Goal: Transaction & Acquisition: Purchase product/service

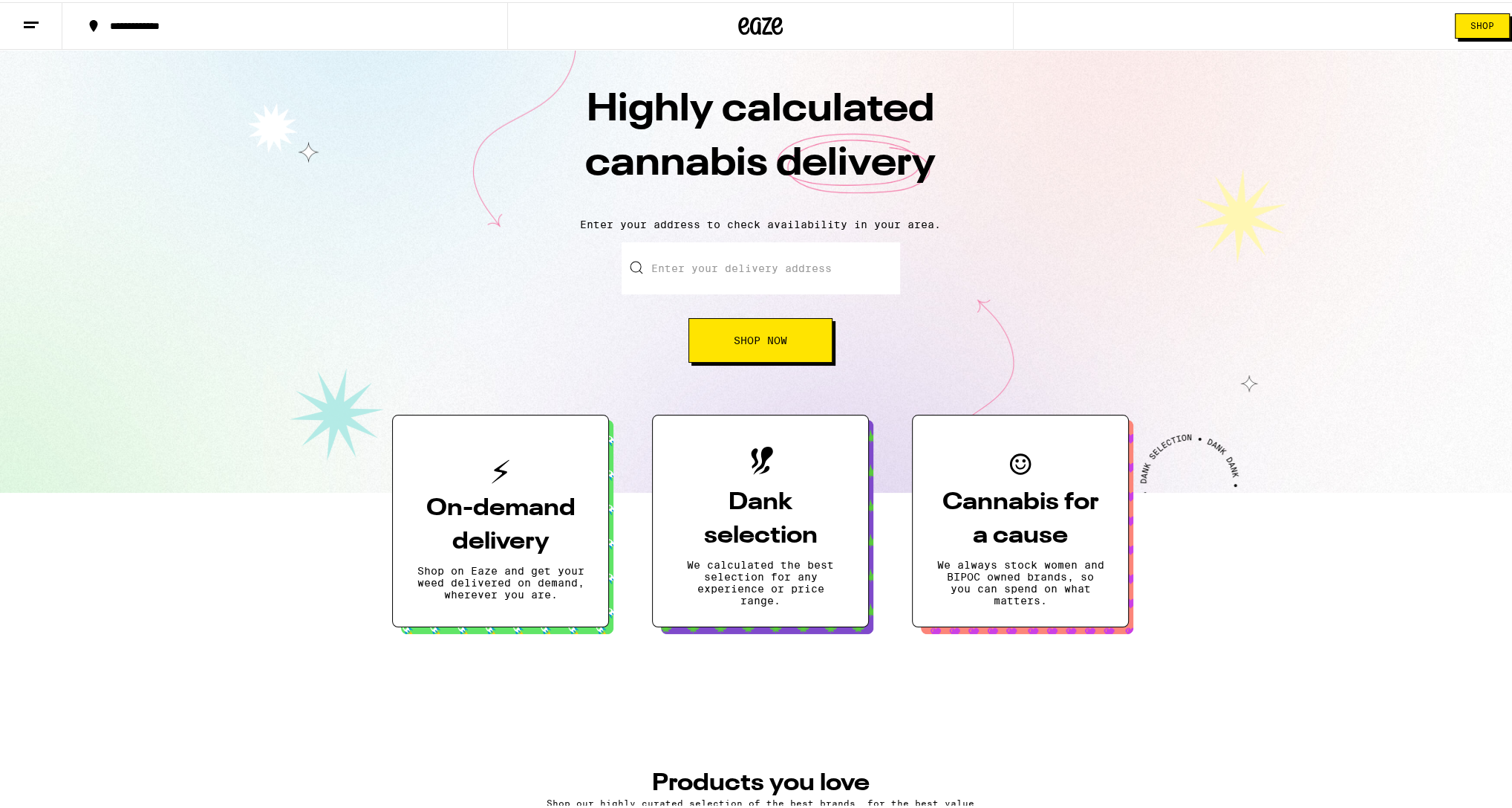
click at [1481, 28] on span "Shop" at bounding box center [1482, 24] width 24 height 9
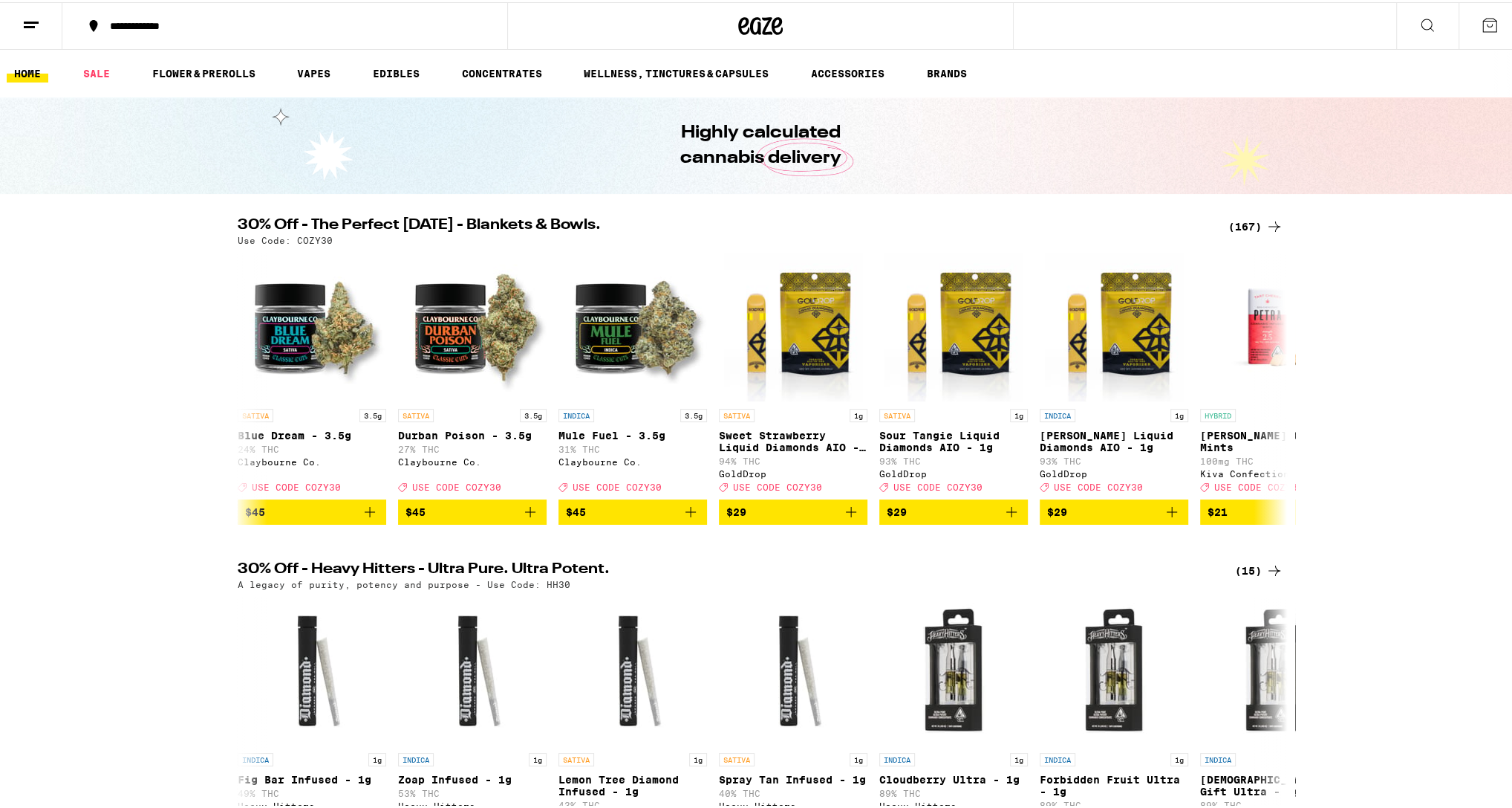
click at [34, 35] on button at bounding box center [31, 24] width 62 height 47
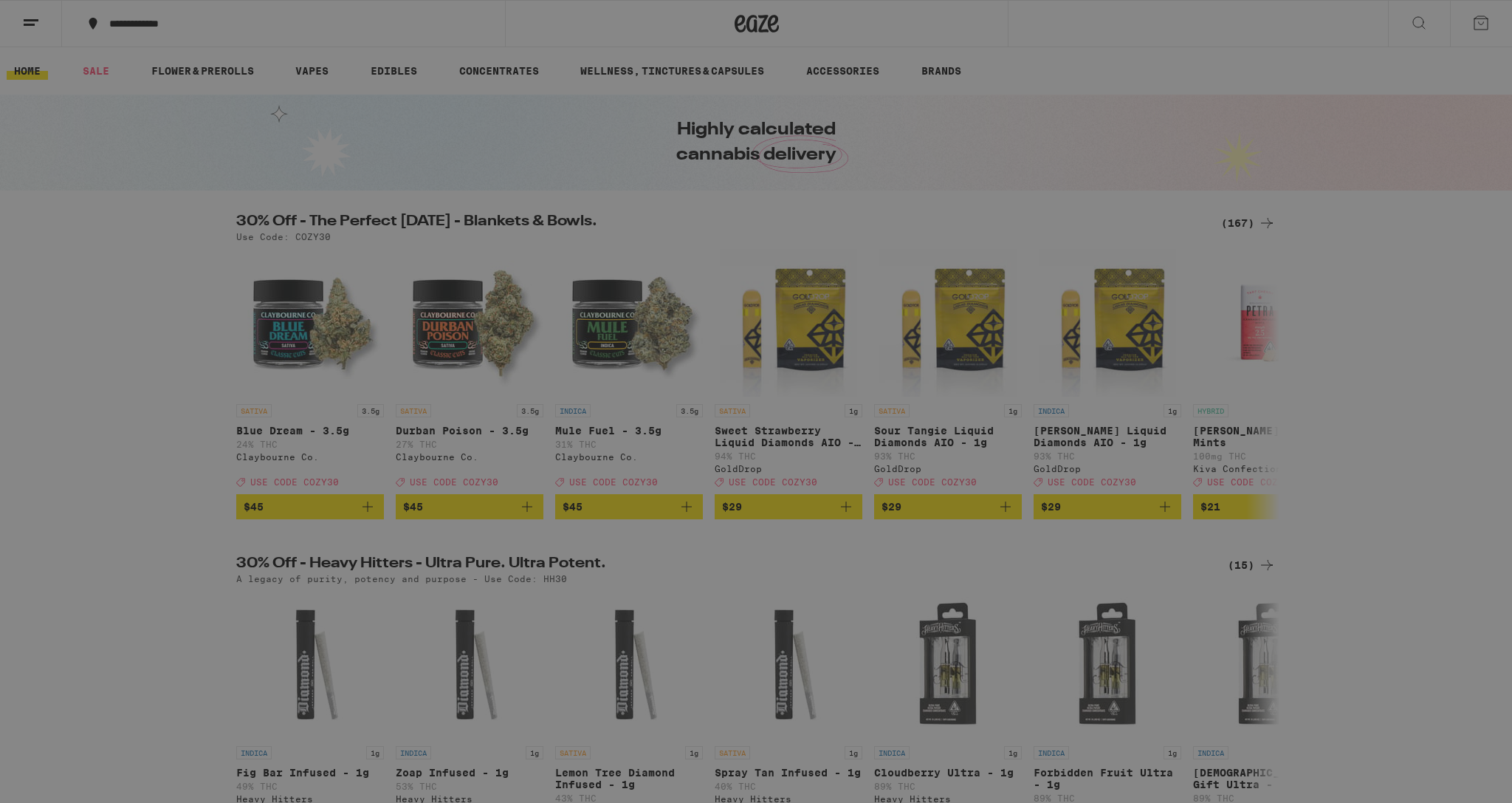
click at [113, 519] on link "Account" at bounding box center [204, 517] width 259 height 18
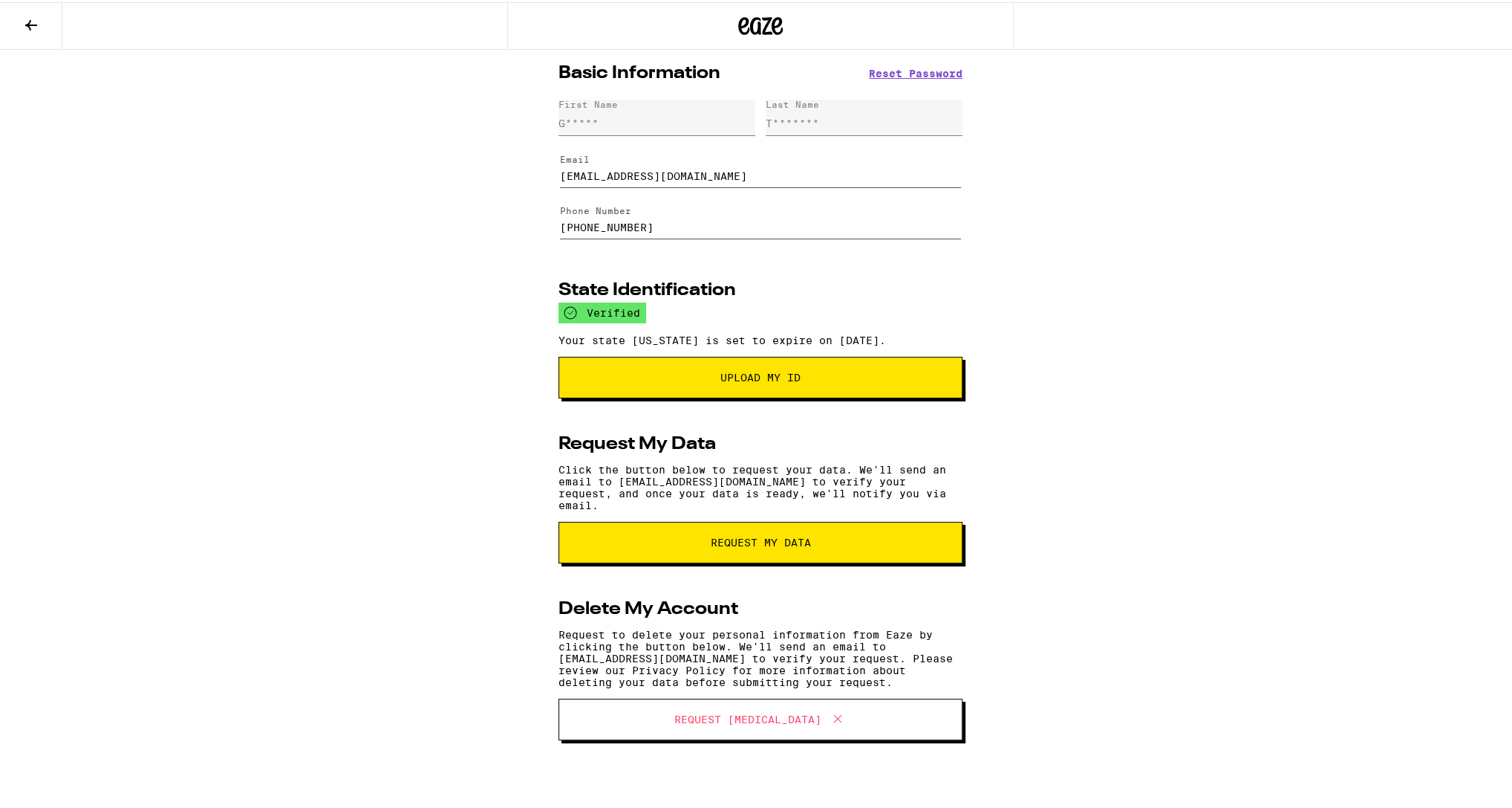
click at [31, 22] on icon at bounding box center [30, 23] width 12 height 11
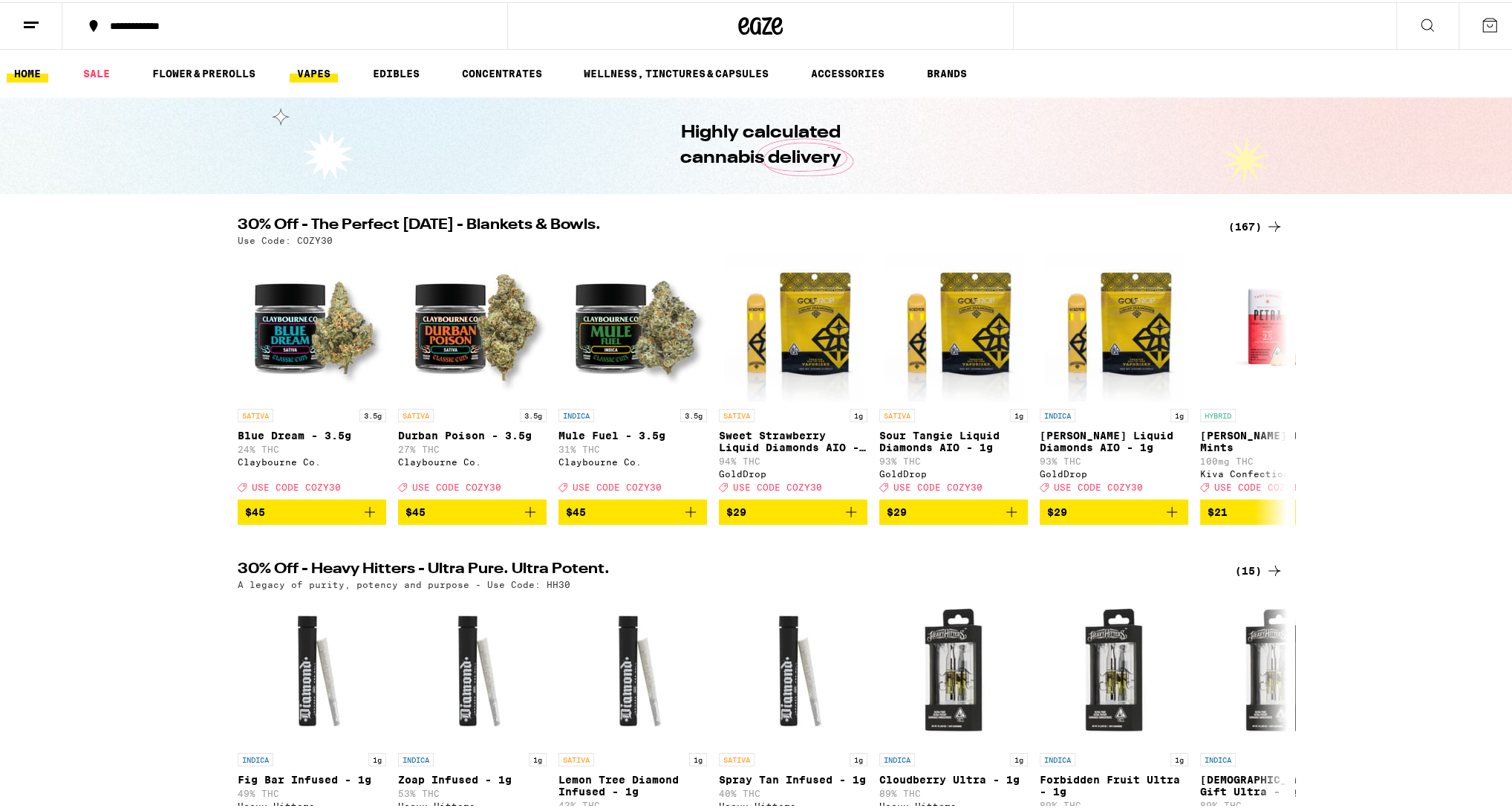
click at [337, 68] on link "VAPES" at bounding box center [314, 71] width 48 height 18
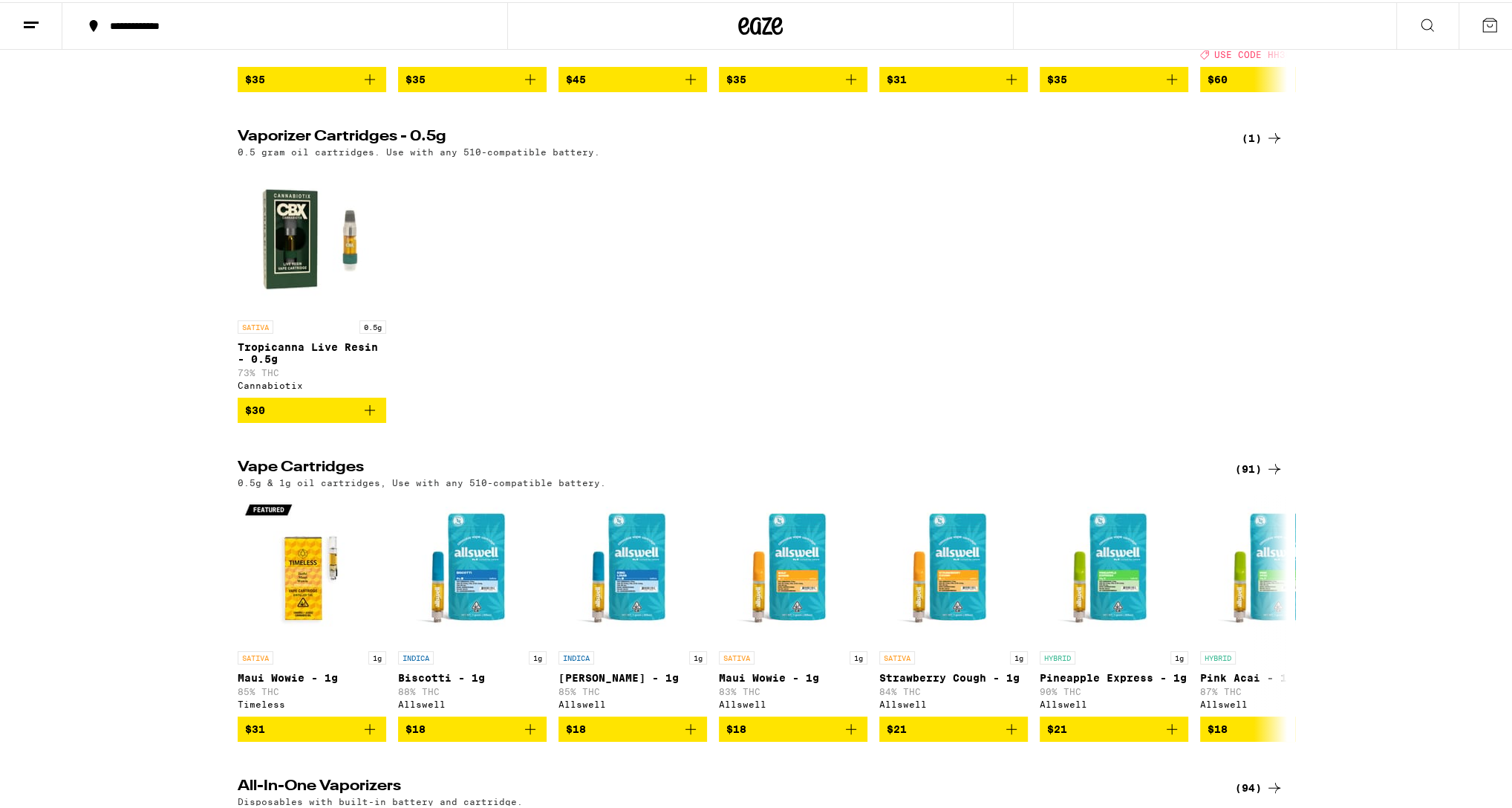
scroll to position [436, 0]
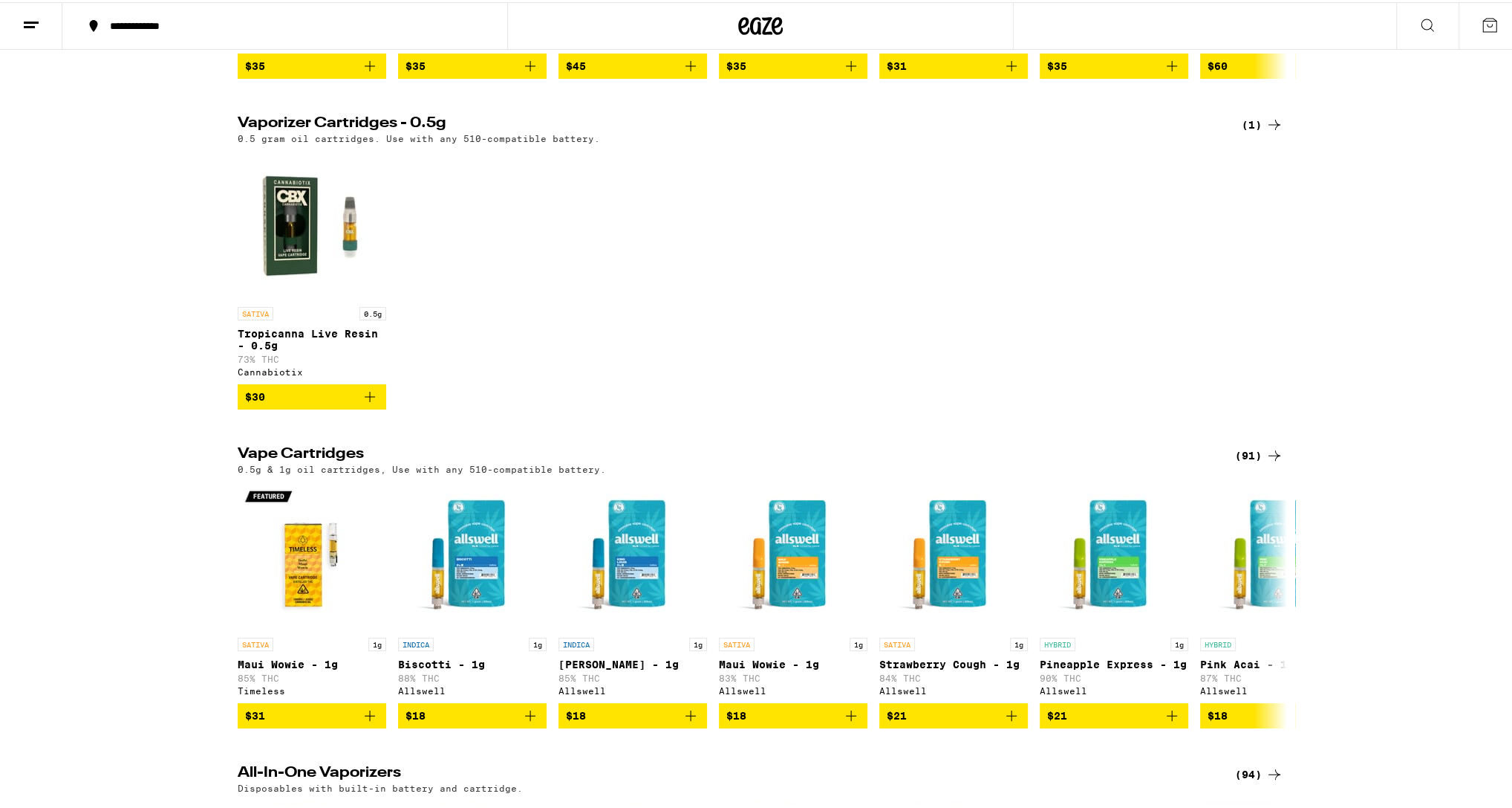
click at [295, 462] on h2 "Vape Cartridges" at bounding box center [723, 453] width 973 height 18
click at [1235, 462] on div "(91)" at bounding box center [1259, 453] width 48 height 18
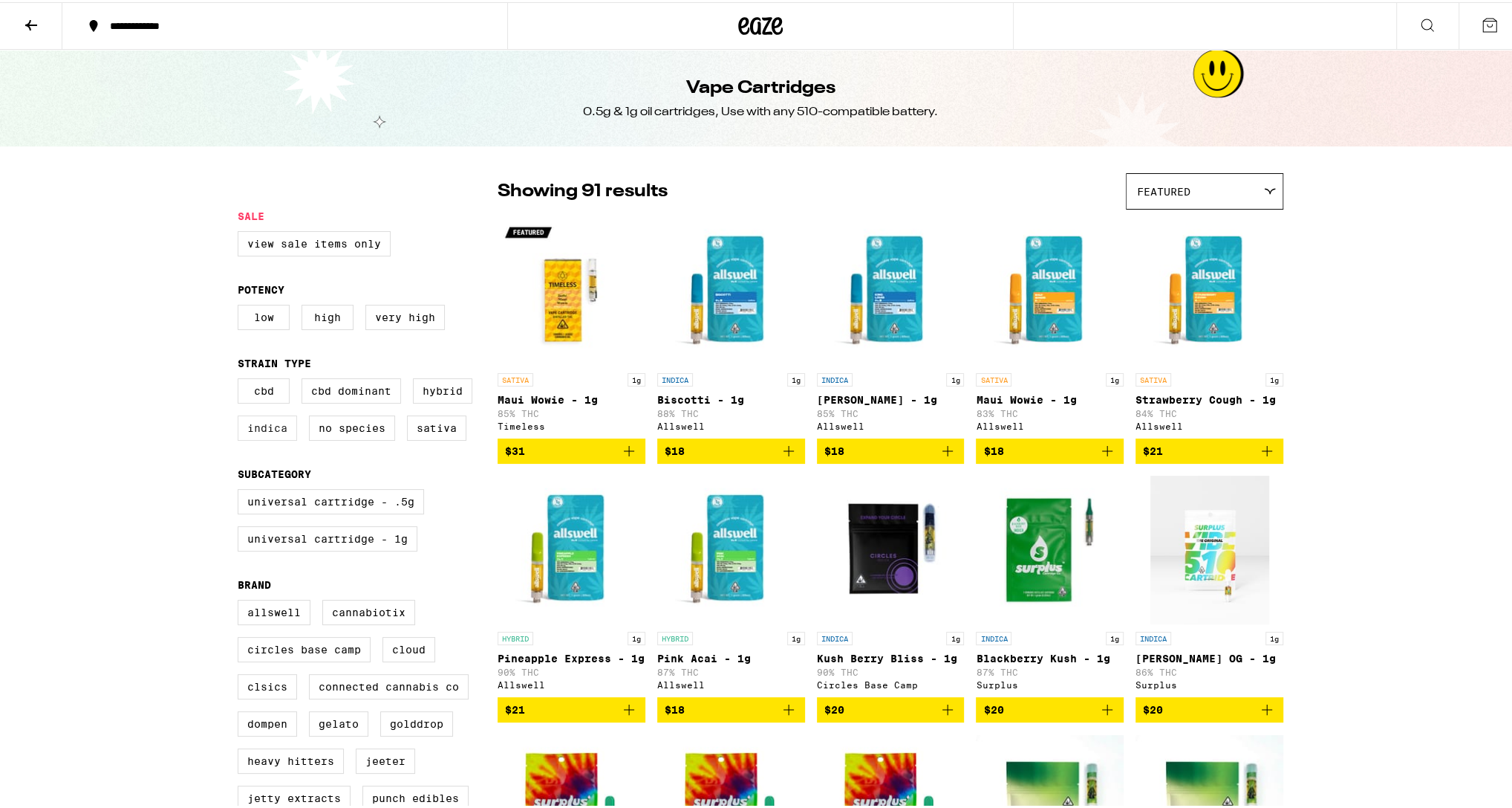
click at [267, 438] on label "Indica" at bounding box center [267, 426] width 60 height 25
click at [242, 379] on input "Indica" at bounding box center [241, 378] width 1 height 1
checkbox input "true"
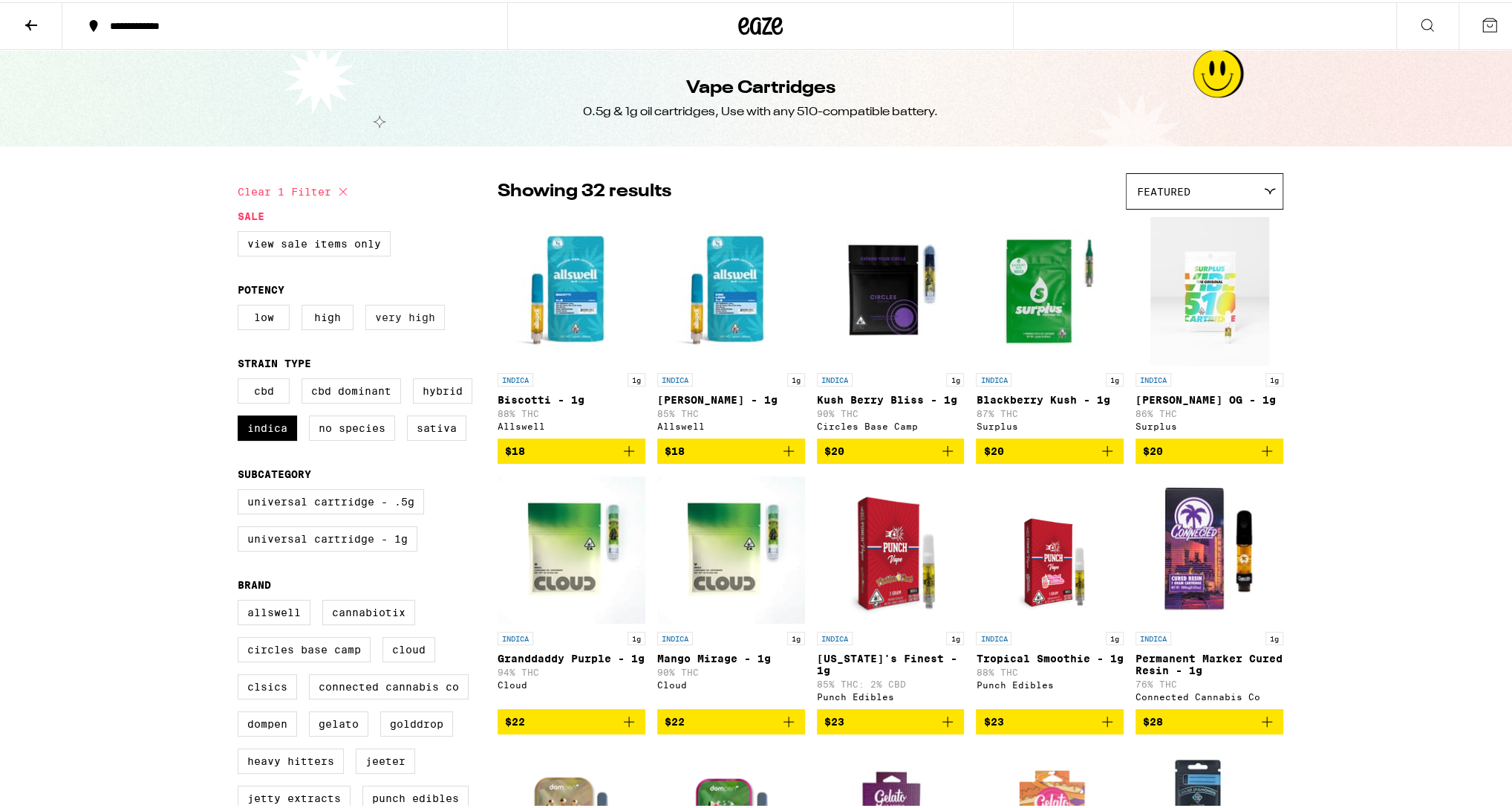
click at [407, 328] on label "Very High" at bounding box center [404, 315] width 79 height 25
click at [242, 306] on input "Very High" at bounding box center [241, 305] width 1 height 1
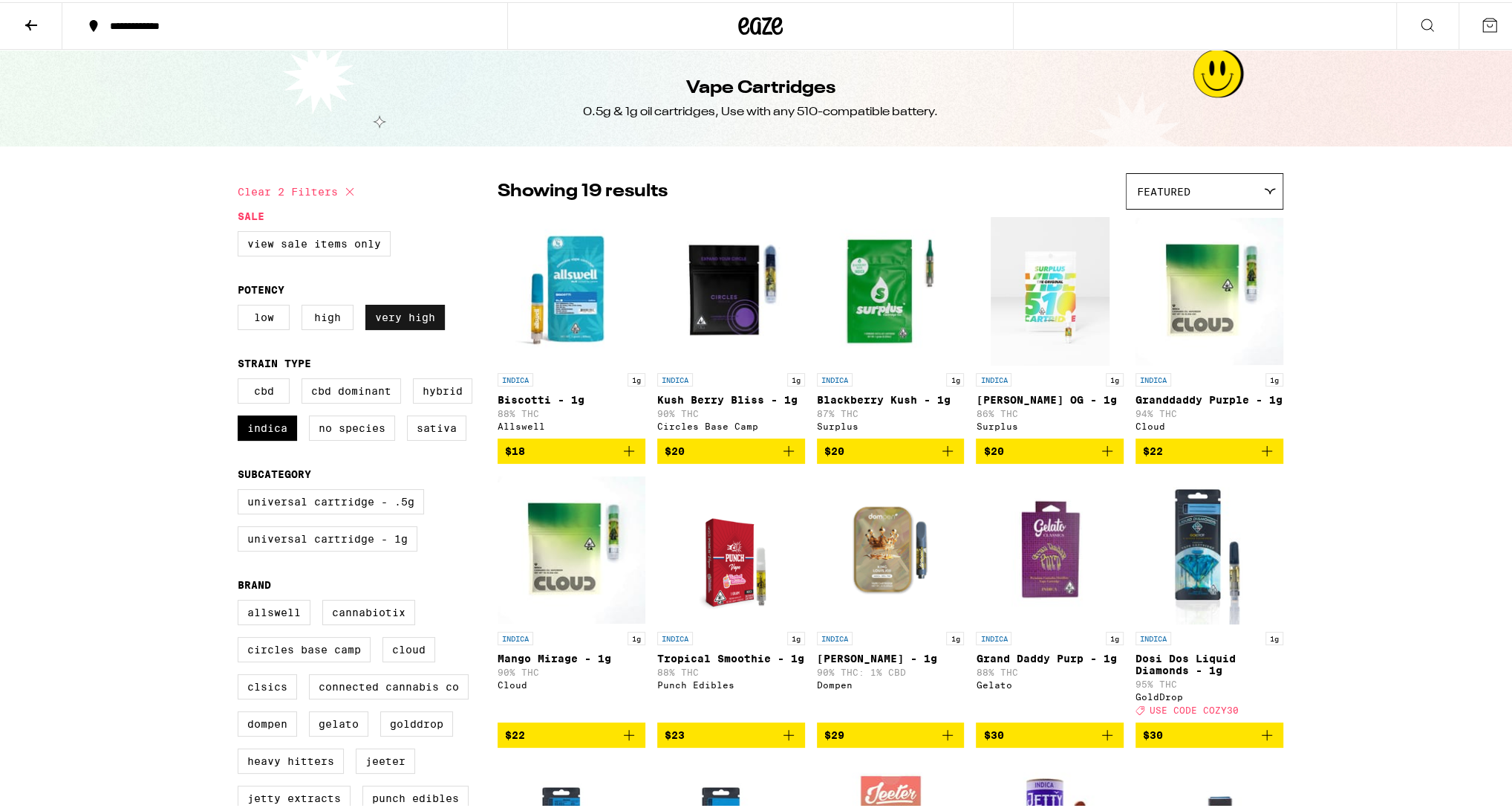
click at [407, 328] on label "Very High" at bounding box center [404, 315] width 79 height 25
click at [242, 306] on input "Very High" at bounding box center [241, 305] width 1 height 1
checkbox input "false"
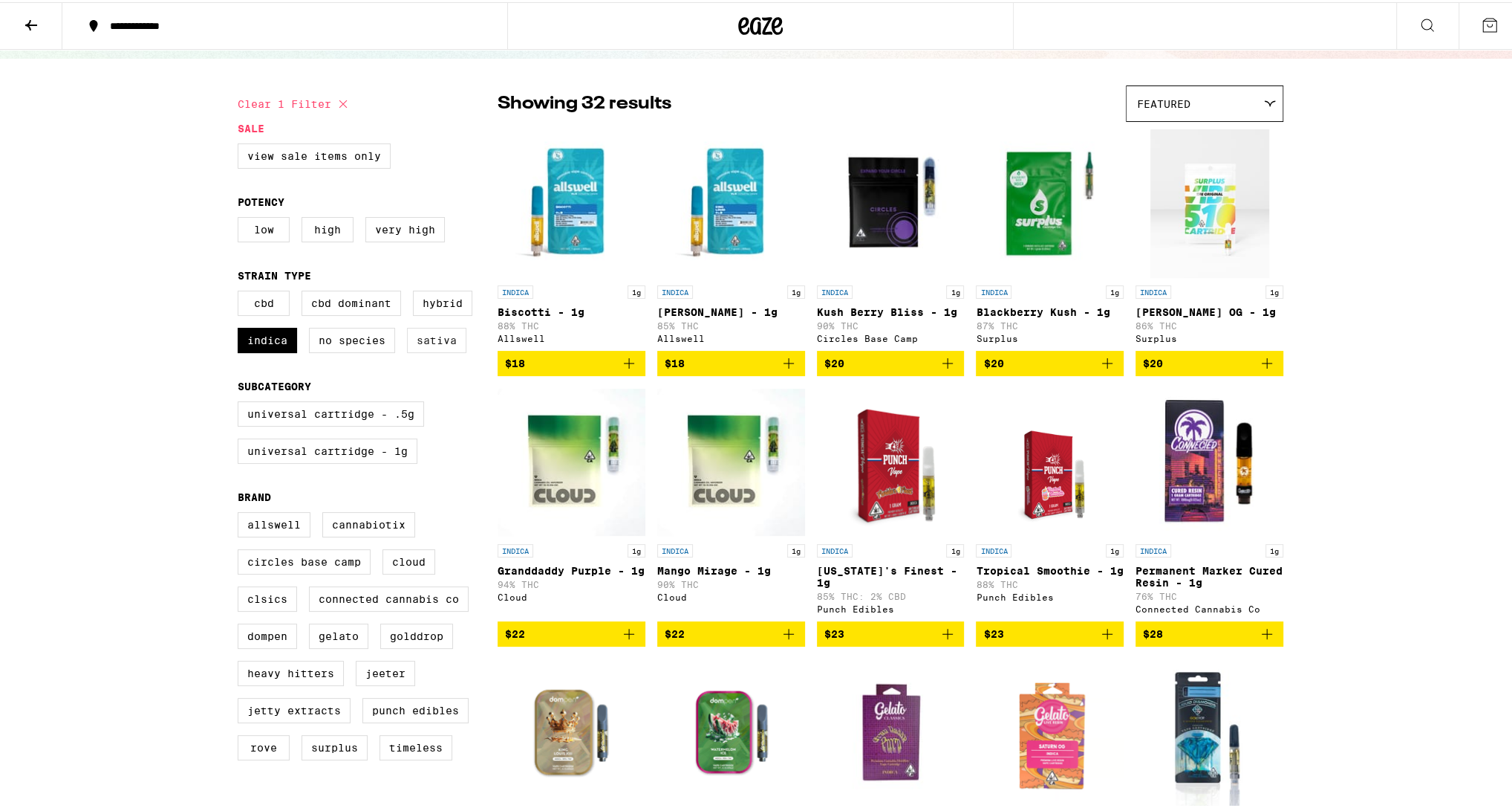
scroll to position [107, 0]
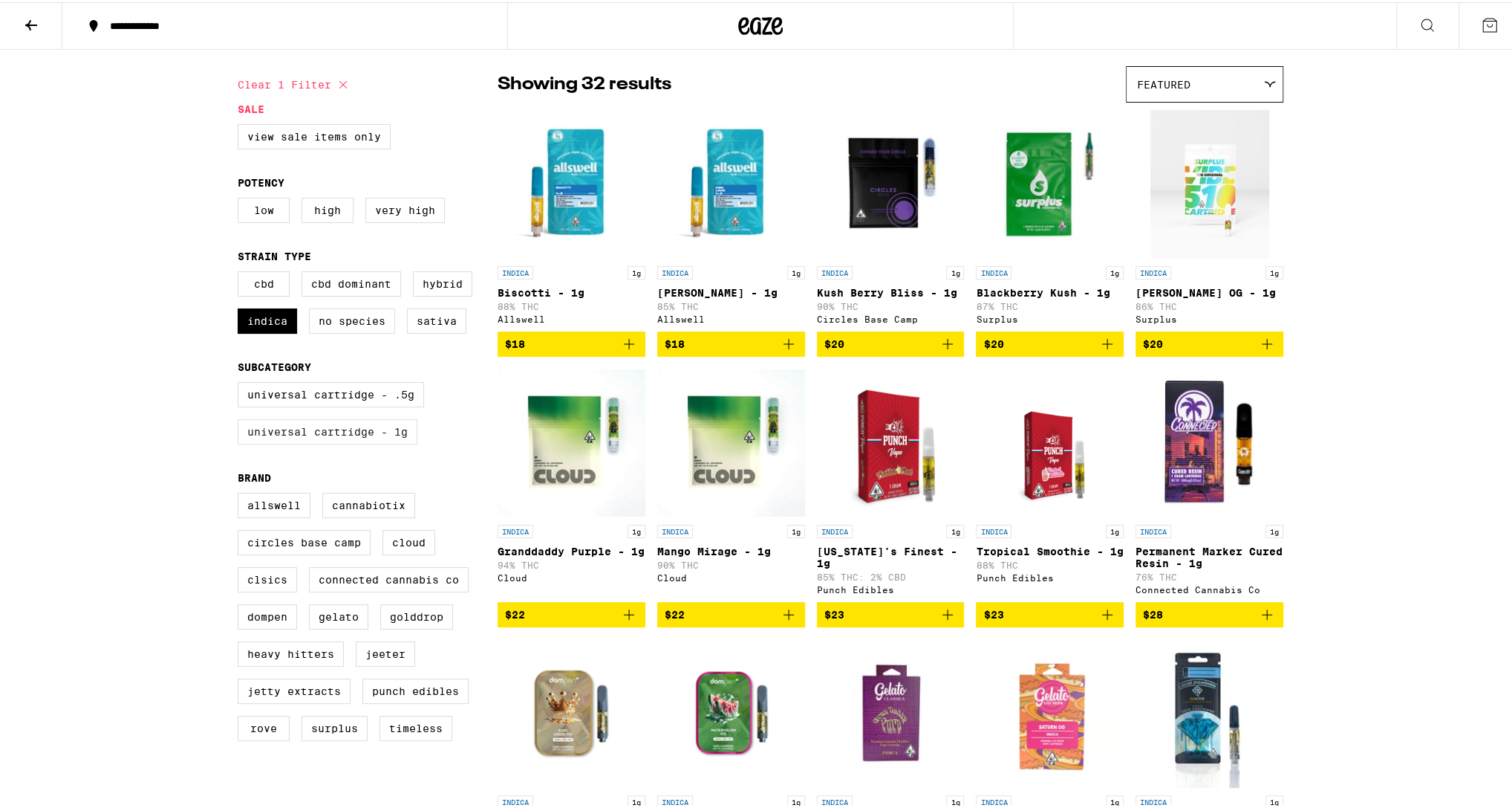
click at [410, 442] on label "Universal Cartridge - 1g" at bounding box center [327, 429] width 179 height 25
click at [242, 382] on input "Universal Cartridge - 1g" at bounding box center [241, 382] width 1 height 1
checkbox input "true"
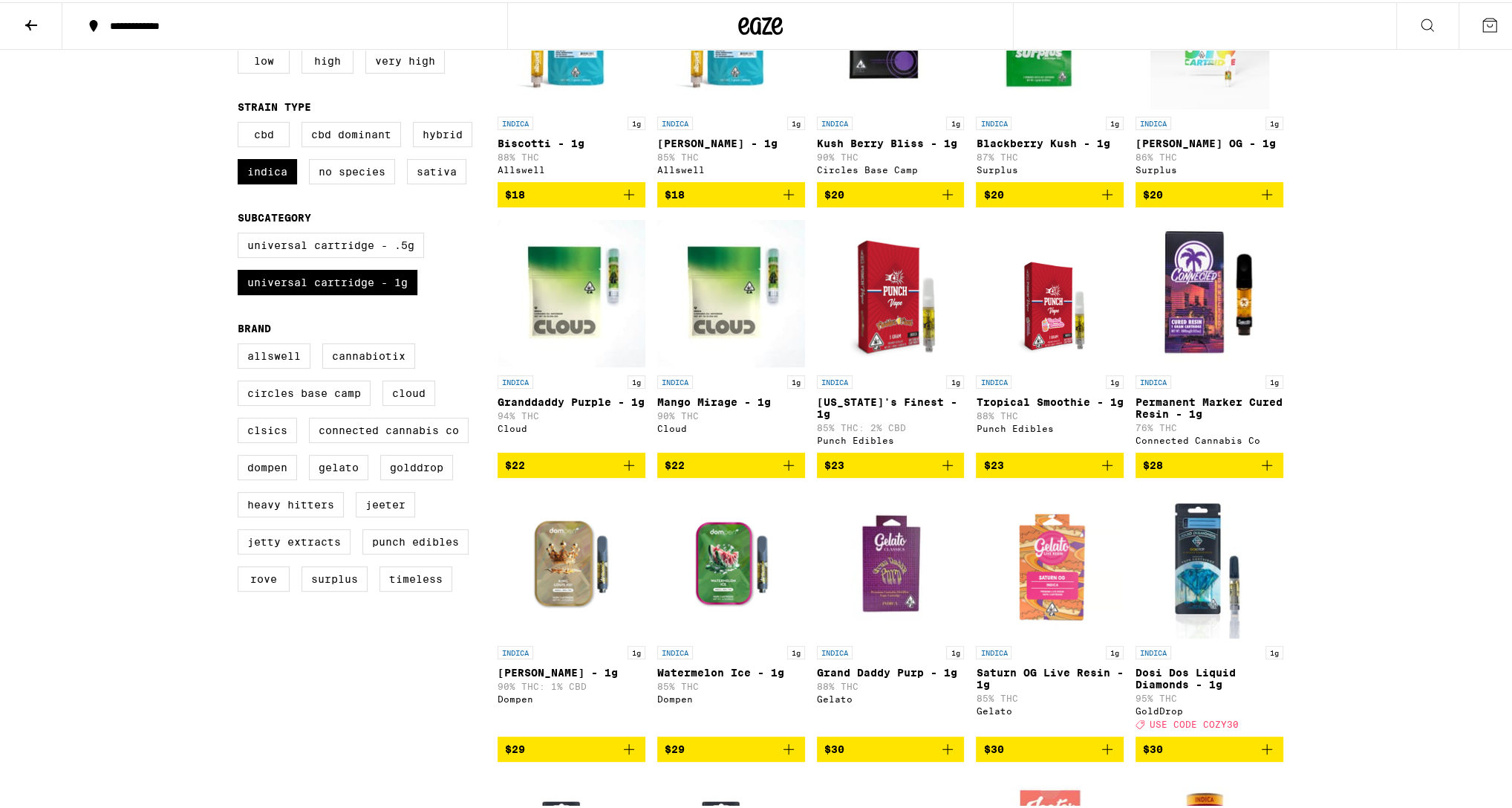
scroll to position [259, 0]
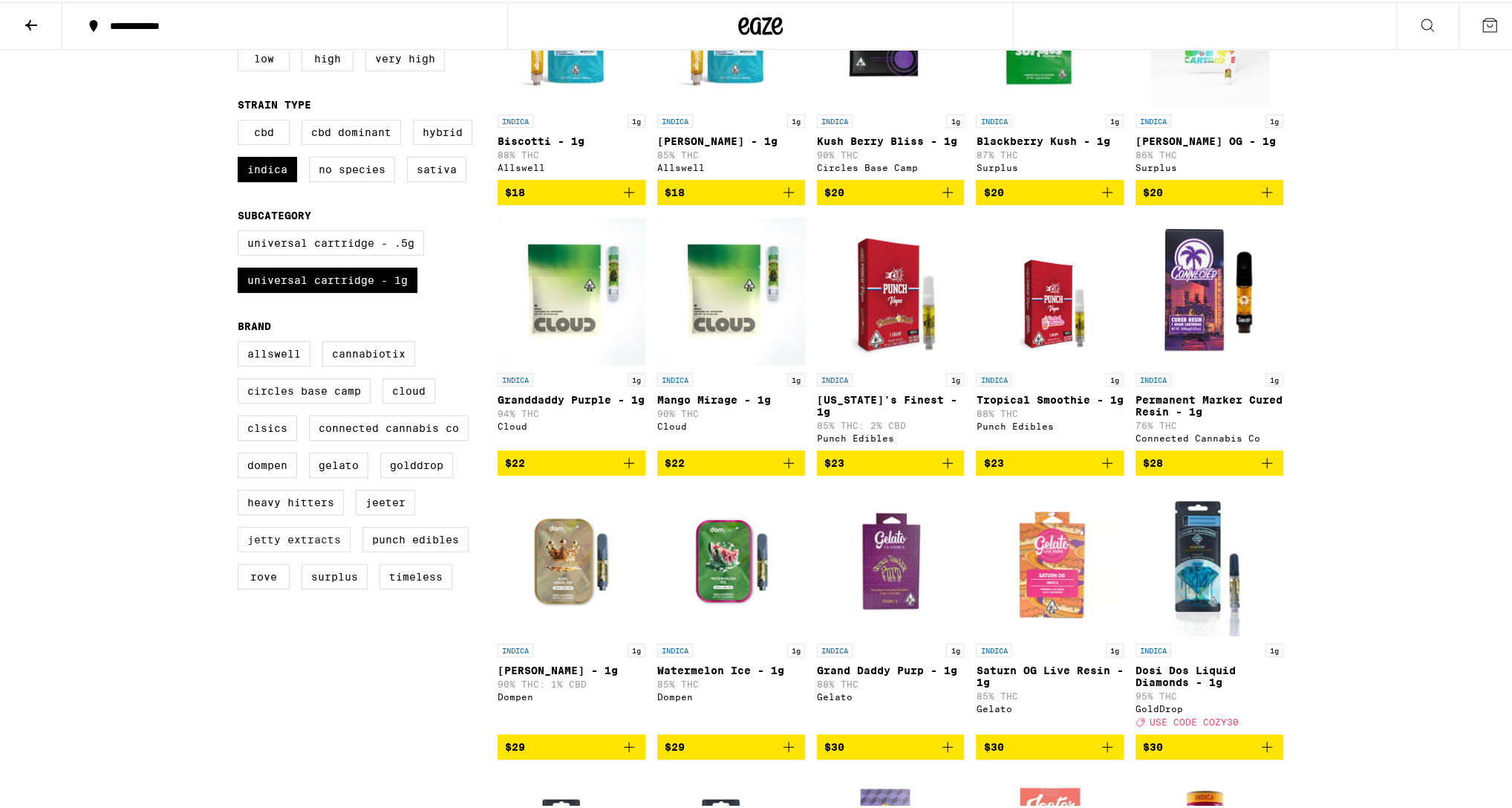
click at [292, 550] on label "Jetty Extracts" at bounding box center [293, 537] width 113 height 25
click at [242, 341] on input "Jetty Extracts" at bounding box center [241, 341] width 1 height 1
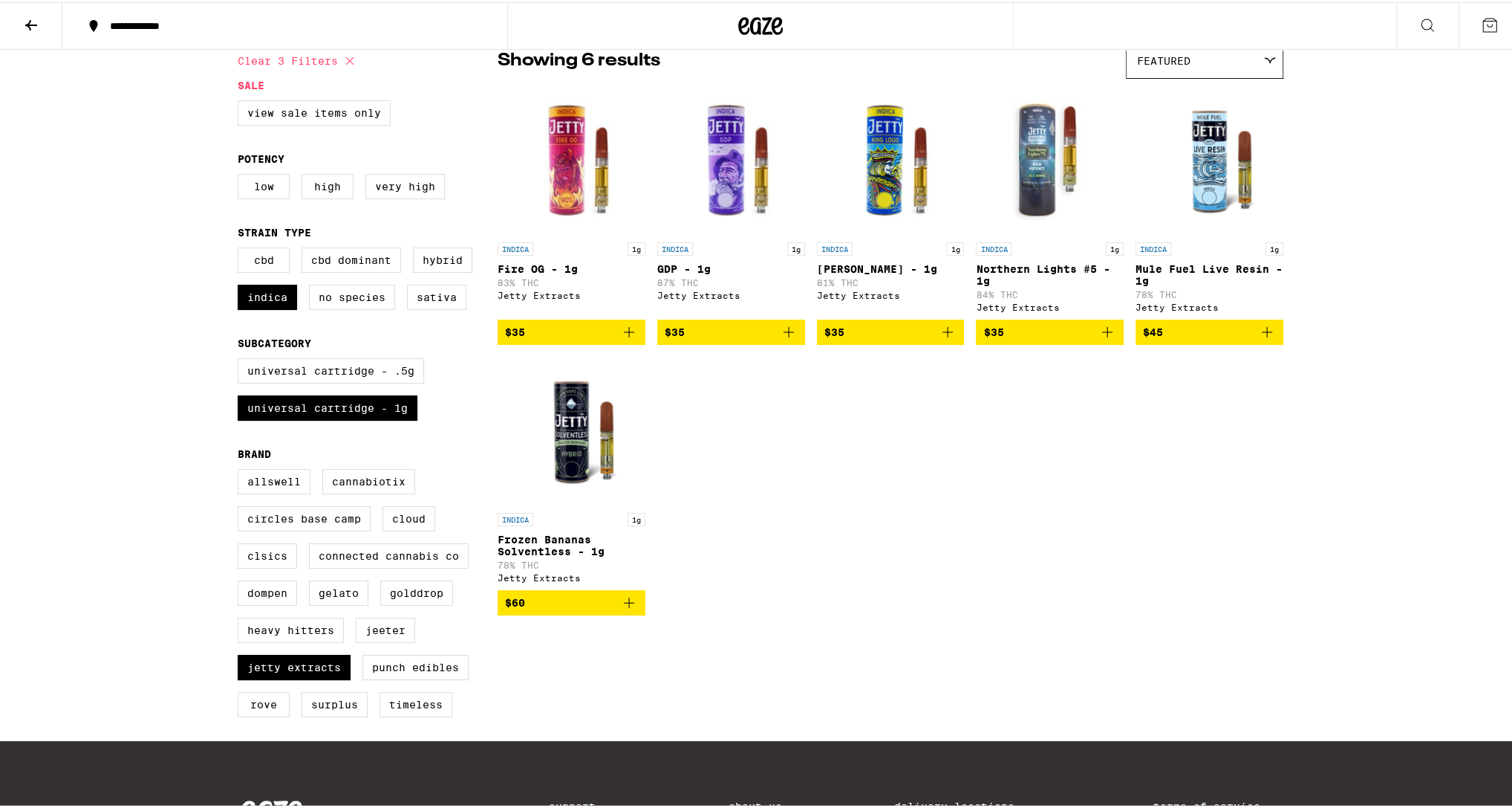
scroll to position [161, 0]
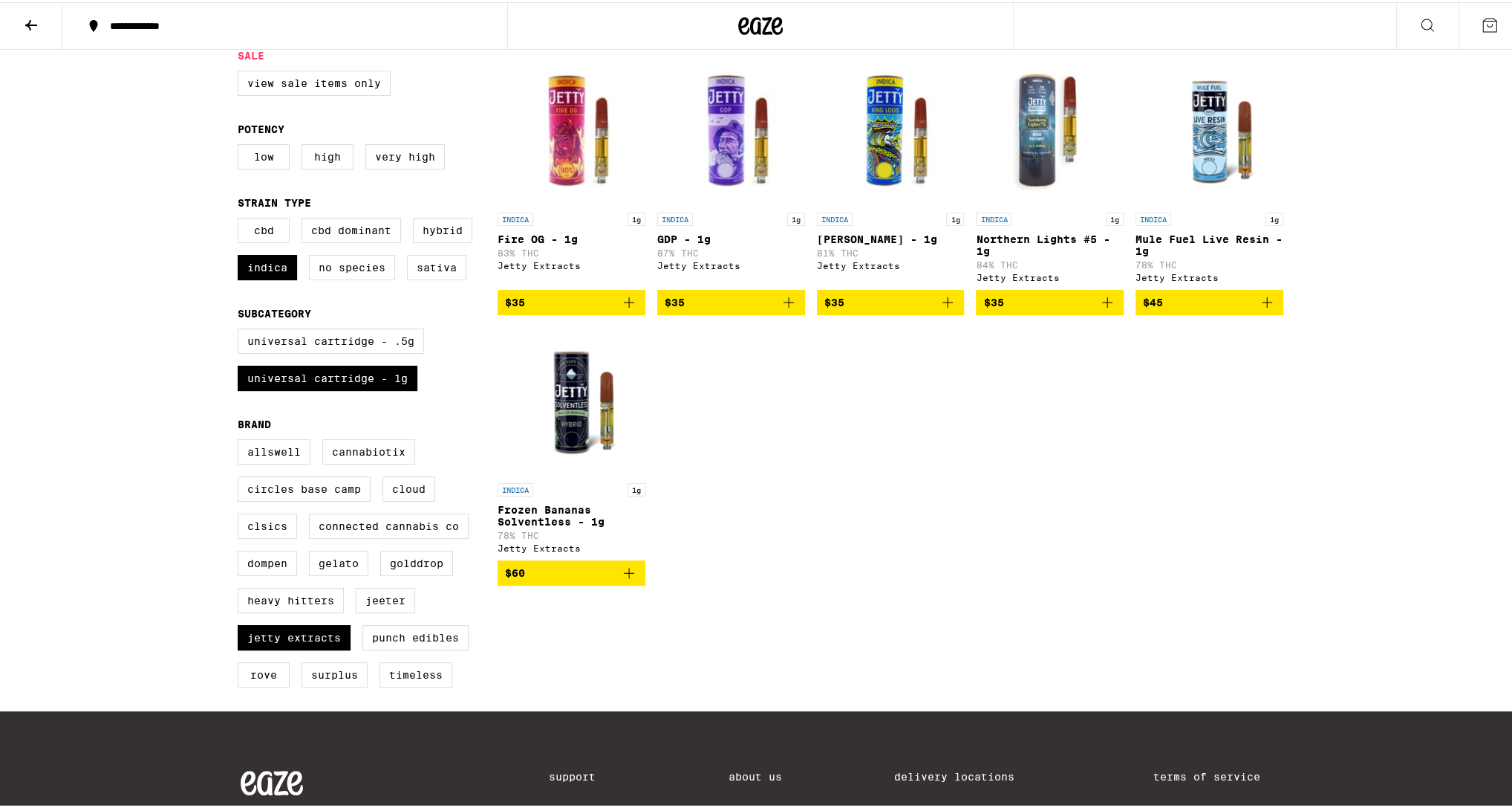
click at [780, 309] on icon "Add to bag" at bounding box center [789, 300] width 18 height 18
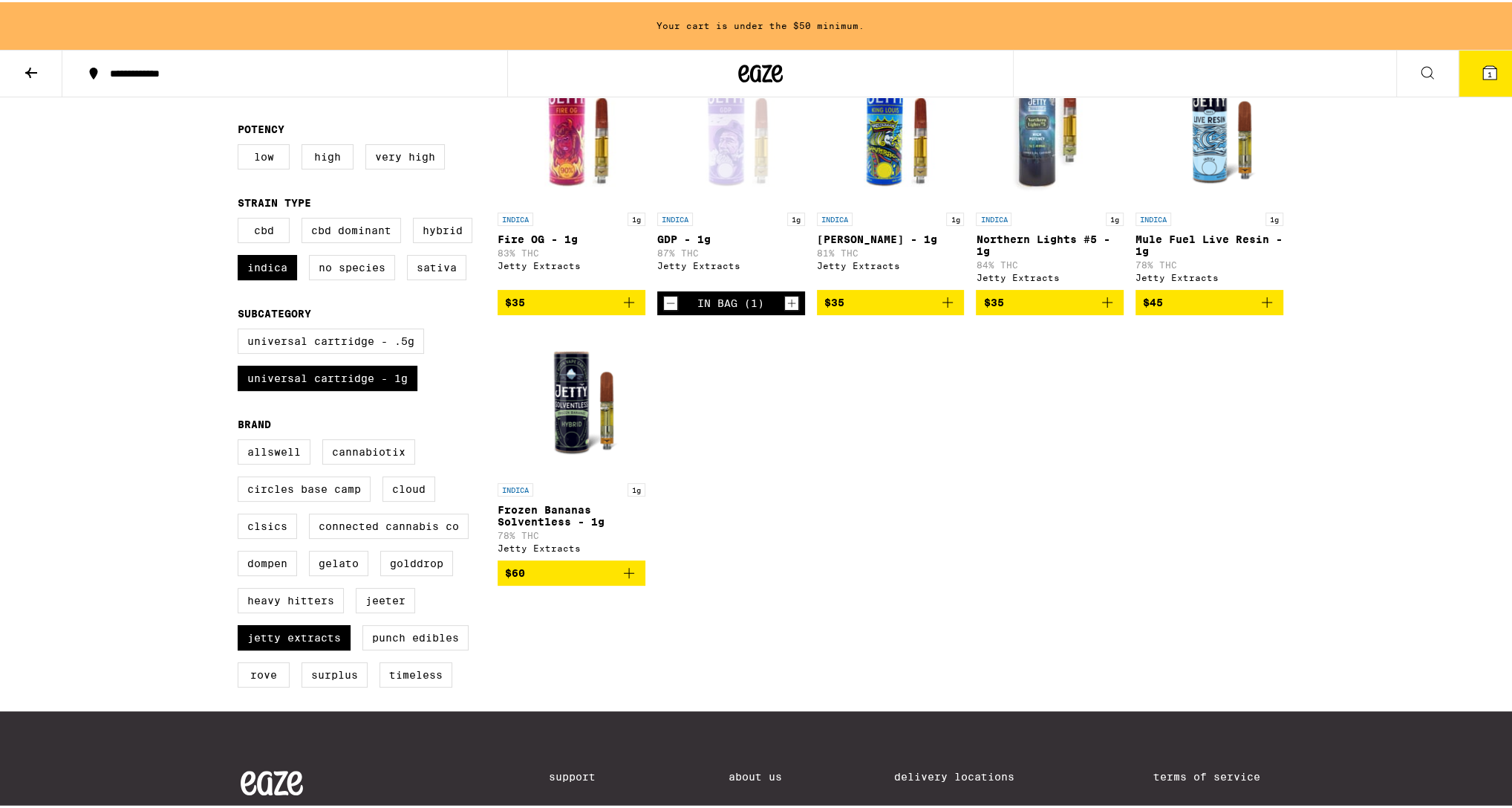
click at [626, 580] on icon "Add to bag" at bounding box center [629, 571] width 18 height 18
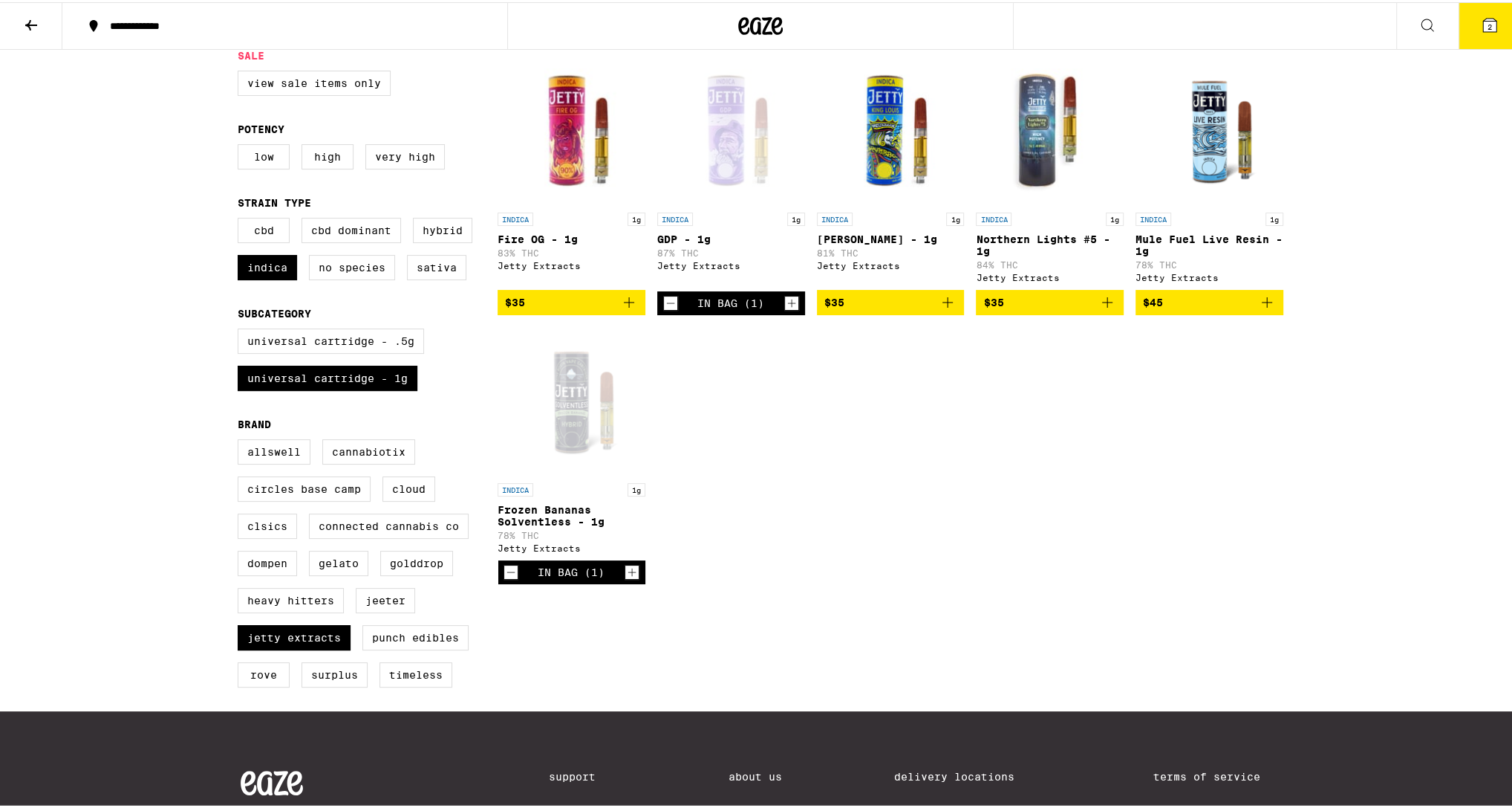
click at [1005, 579] on div "INDICA 1g Fire OG - 1g 83% THC Jetty Extracts $35 INDICA 1g GDP - 1g 87% THC Je…" at bounding box center [890, 317] width 785 height 527
click at [318, 648] on label "Jetty Extracts" at bounding box center [293, 635] width 113 height 25
click at [242, 440] on input "Jetty Extracts" at bounding box center [241, 439] width 1 height 1
checkbox input "false"
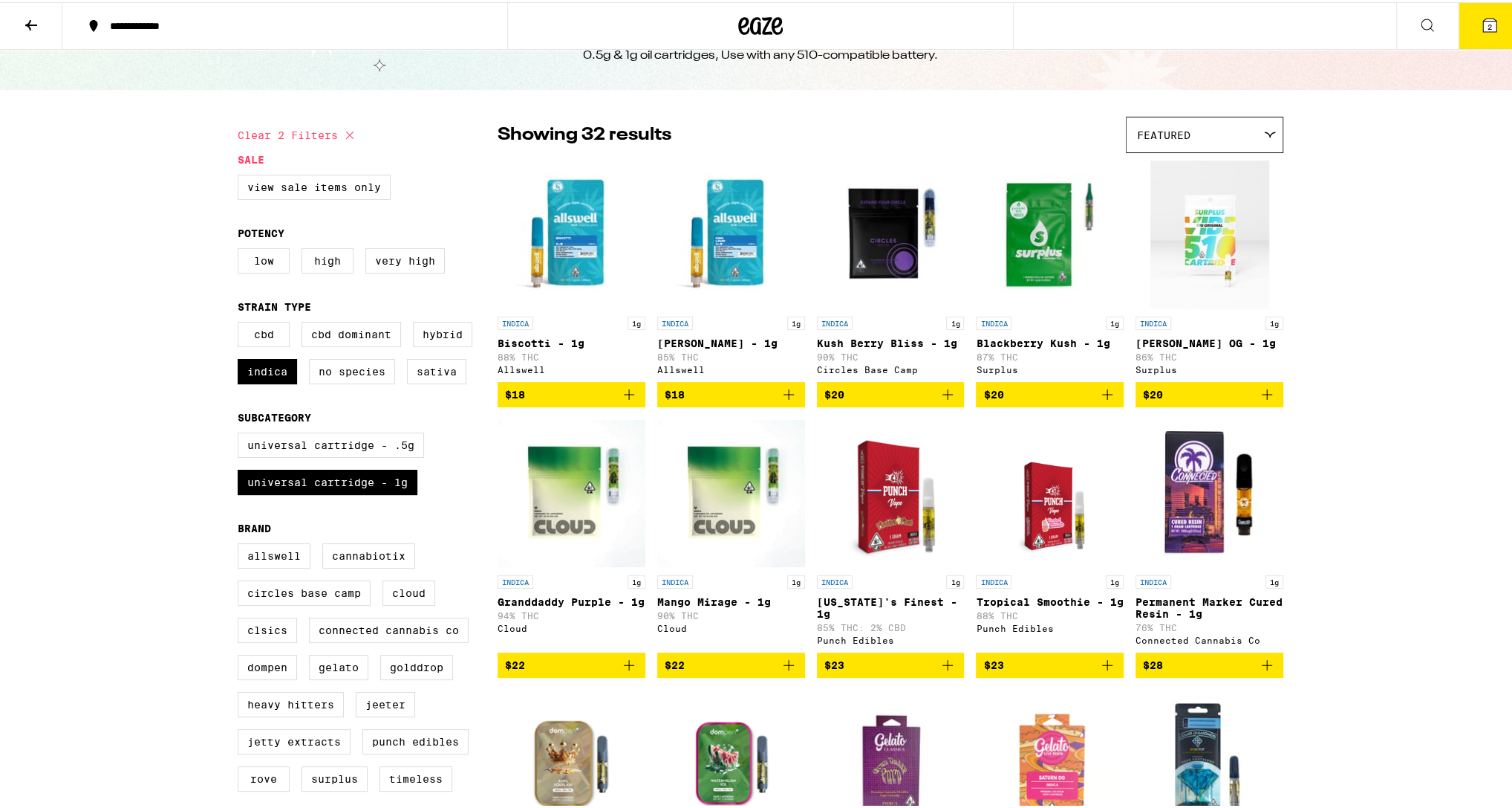
scroll to position [36, 0]
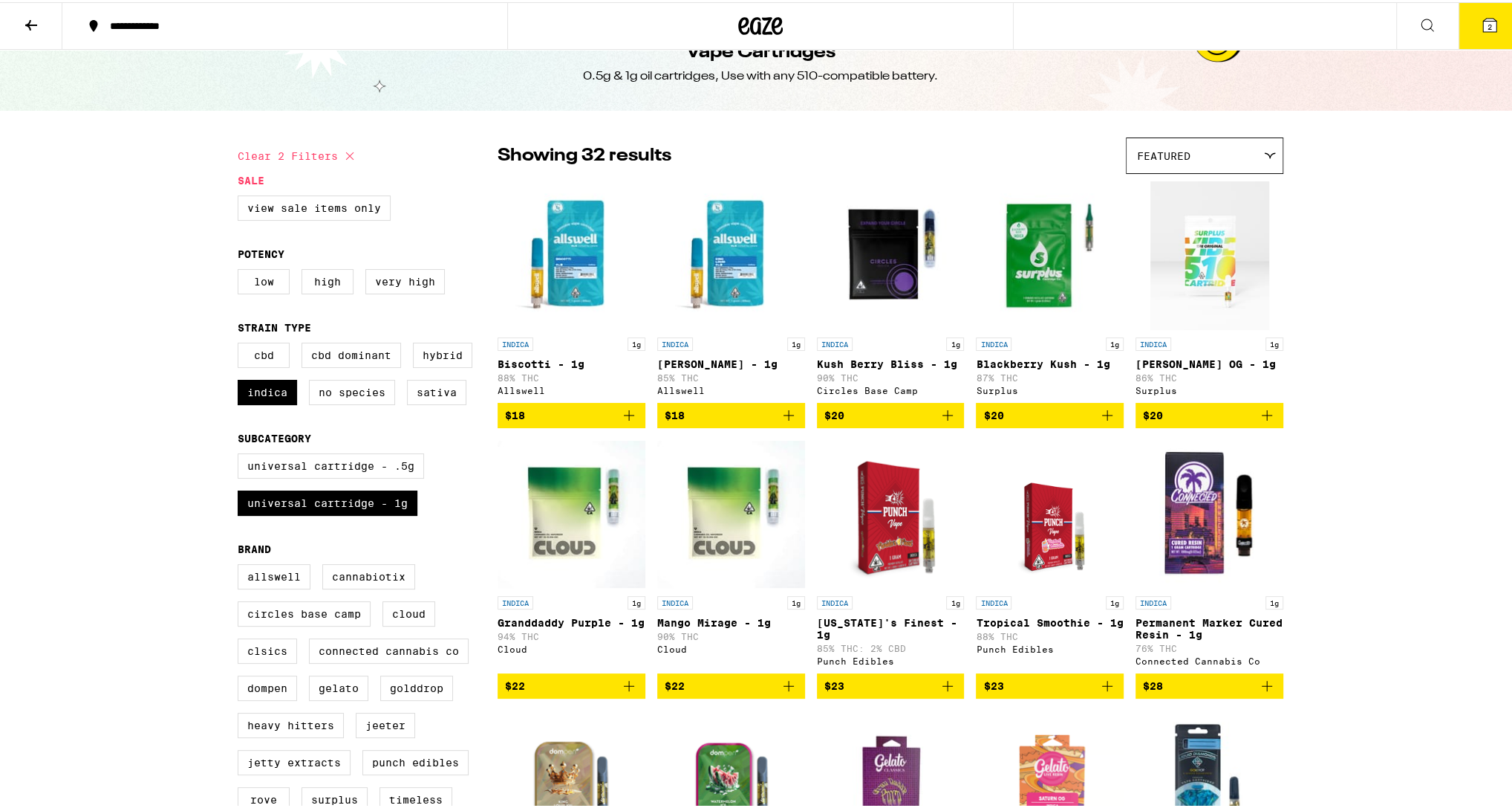
click at [409, 302] on div "Low High Very High" at bounding box center [367, 285] width 260 height 37
click at [411, 290] on label "Very High" at bounding box center [404, 279] width 79 height 25
click at [242, 269] on input "Very High" at bounding box center [241, 269] width 1 height 1
checkbox input "true"
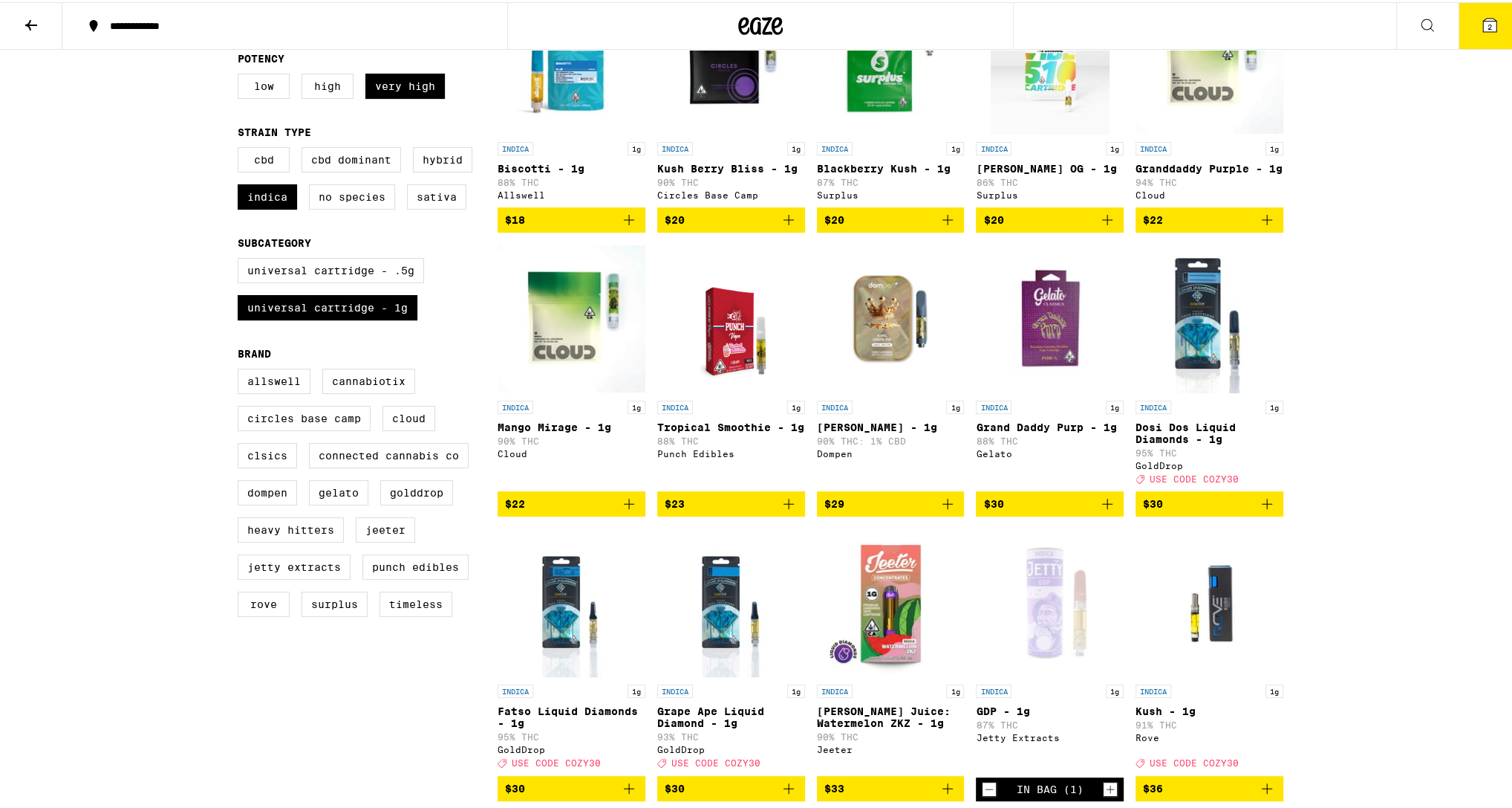
scroll to position [244, 0]
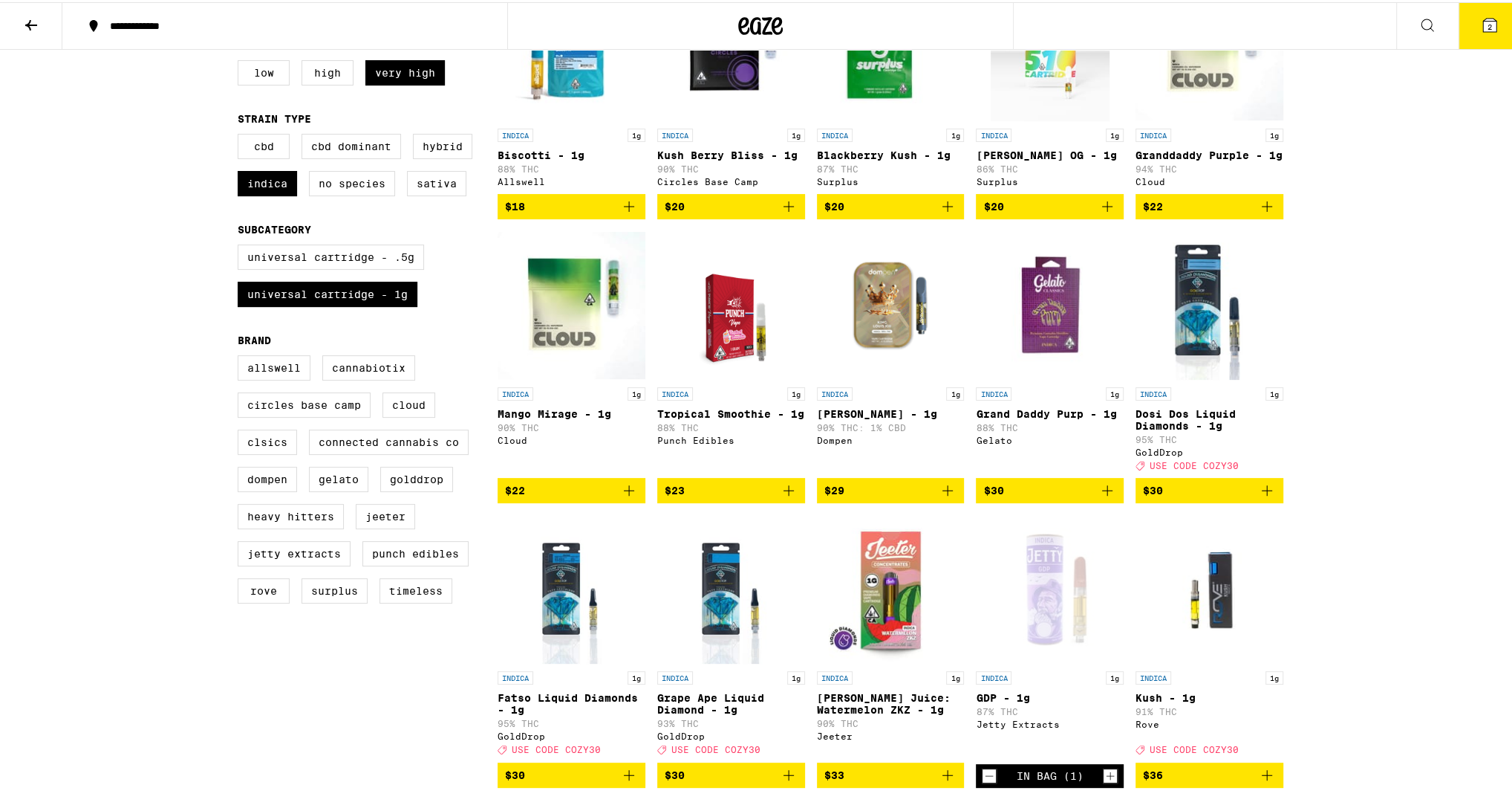
click at [1262, 493] on icon "Add to bag" at bounding box center [1267, 488] width 11 height 11
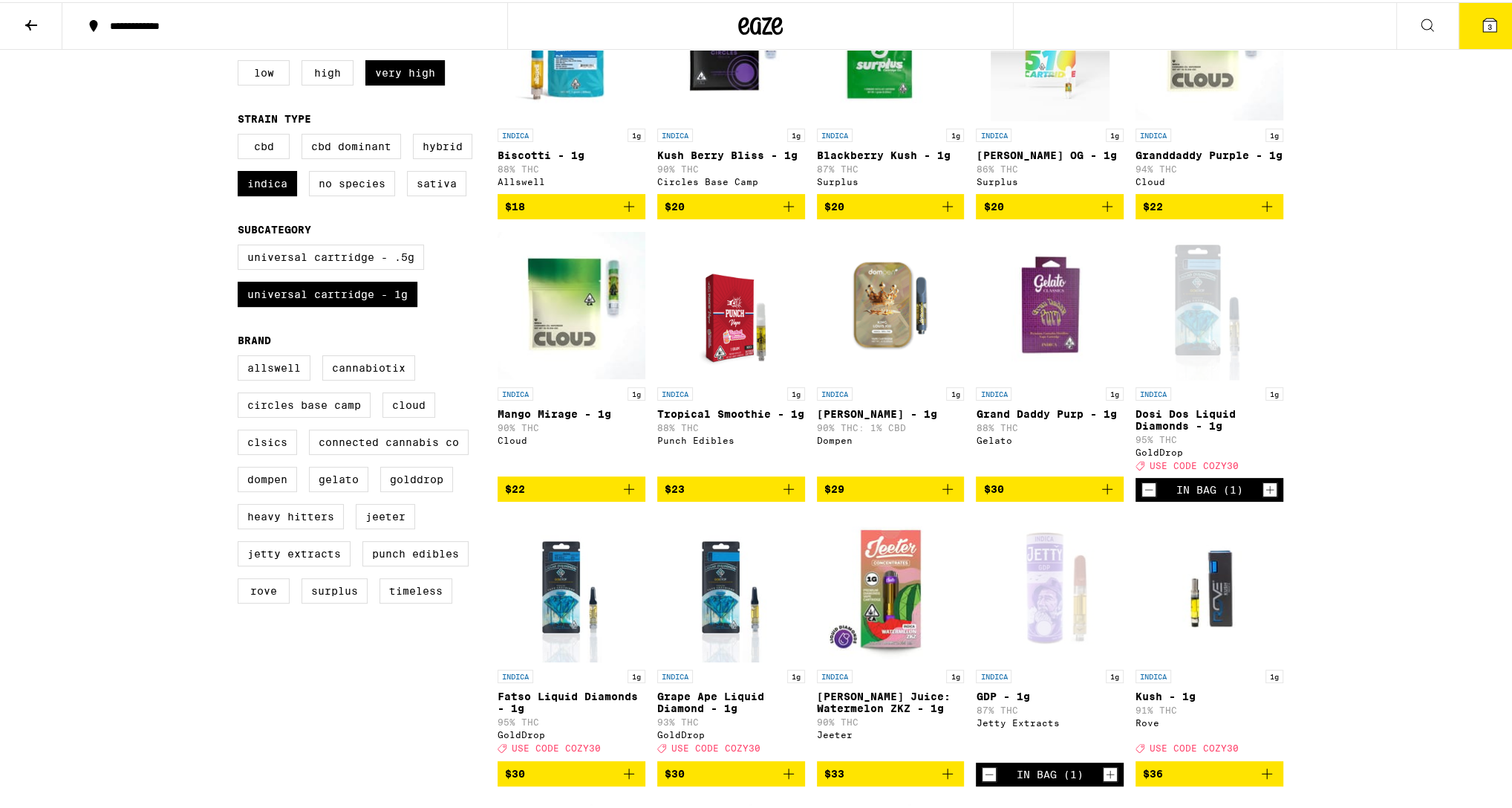
click at [1484, 62] on div "**********" at bounding box center [760, 546] width 1521 height 1581
click at [1481, 14] on icon at bounding box center [1490, 23] width 18 height 18
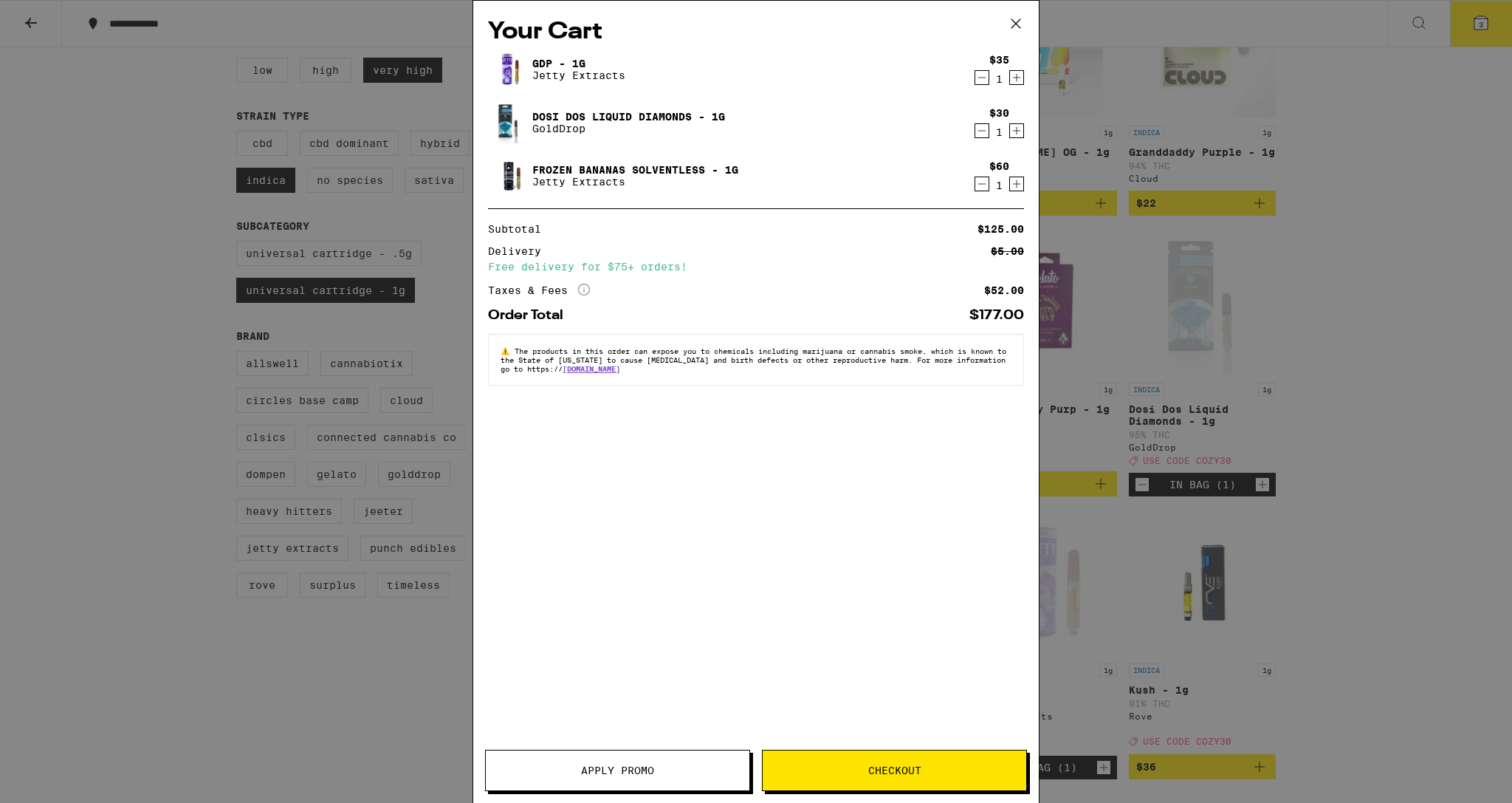
click at [723, 776] on button "Apply Promo" at bounding box center [617, 769] width 265 height 42
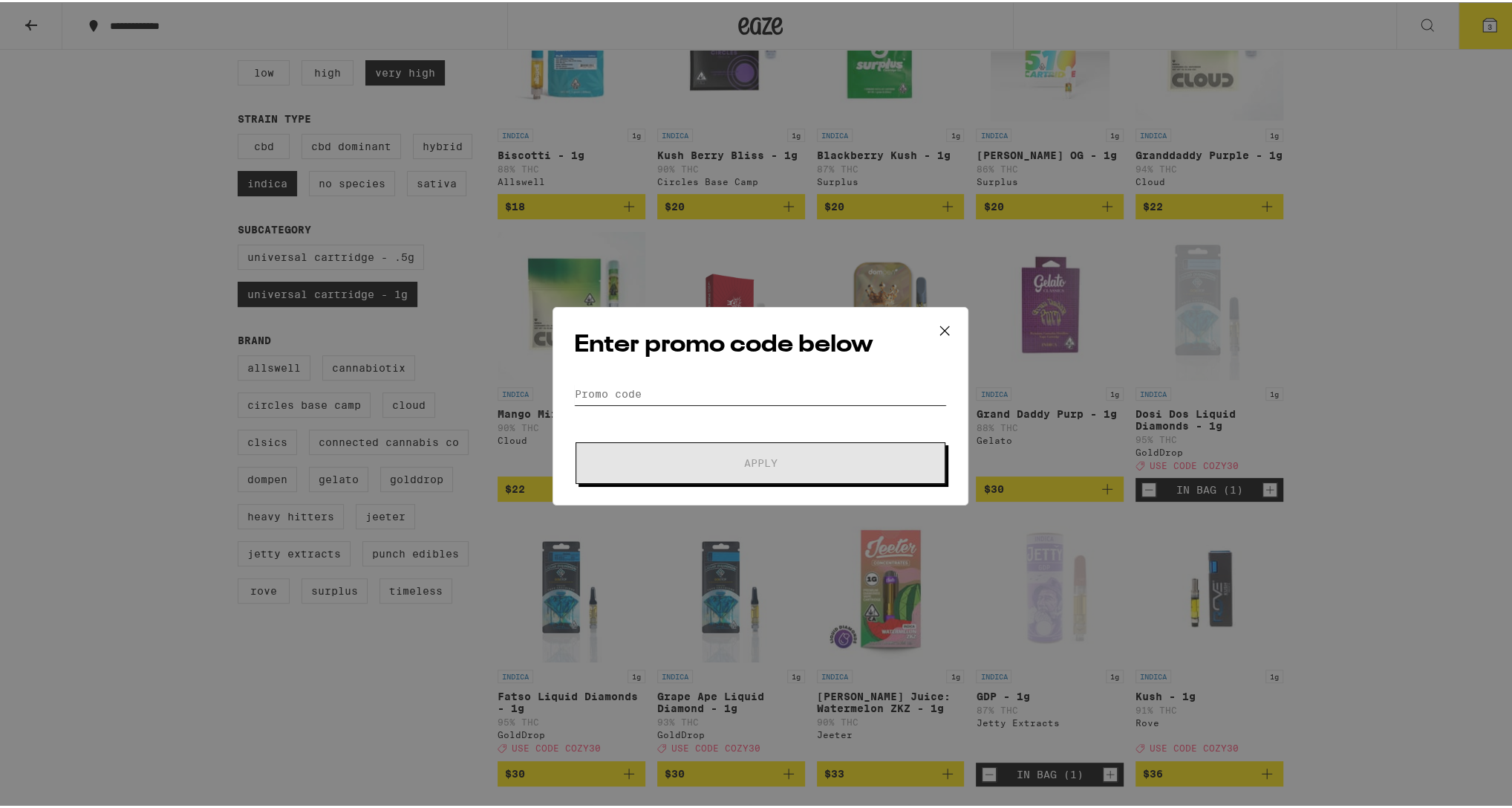
click at [780, 387] on input "Promo Code" at bounding box center [760, 391] width 373 height 22
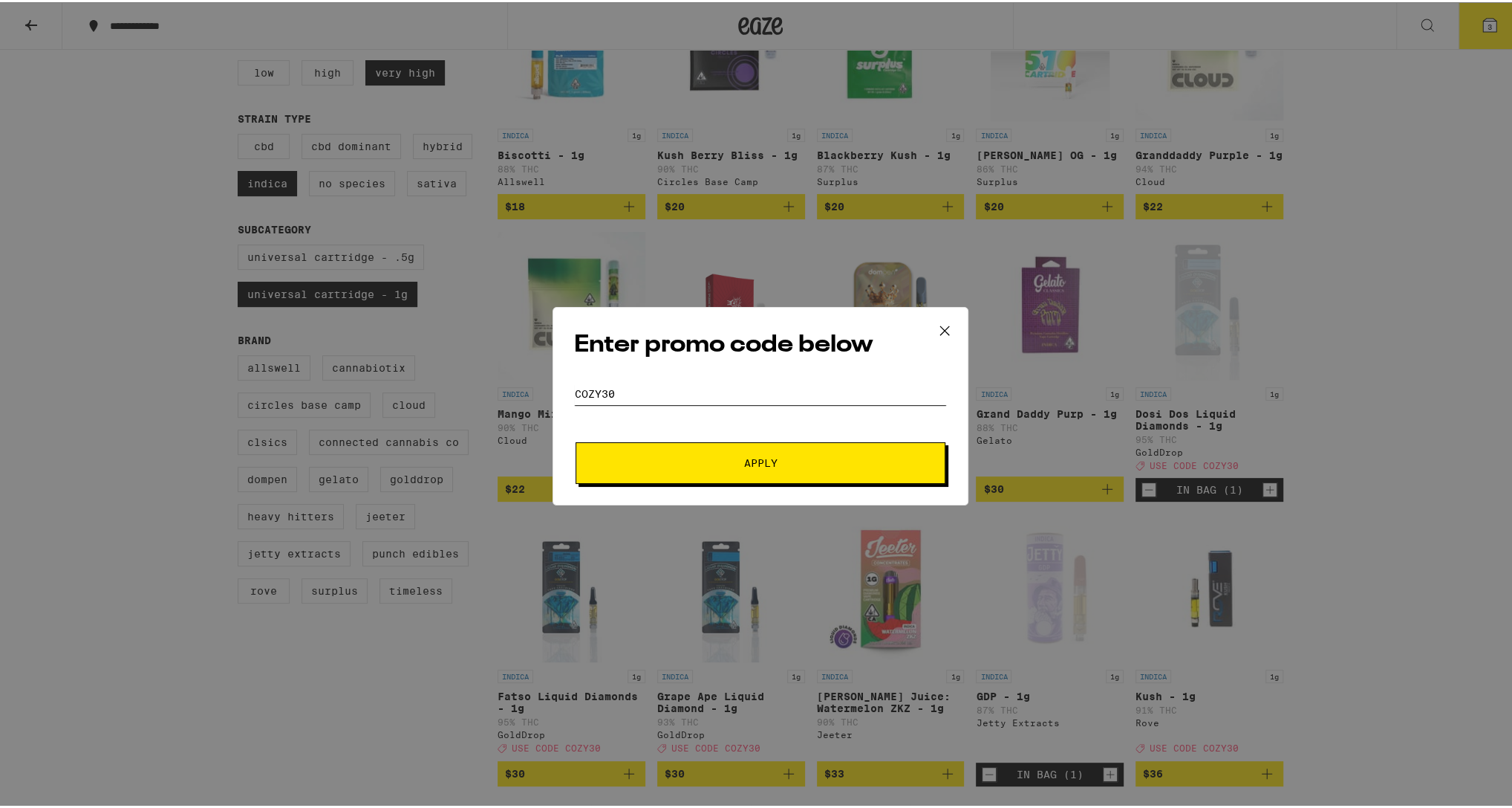
type input "COZY30"
click at [776, 461] on span "Apply" at bounding box center [760, 460] width 267 height 11
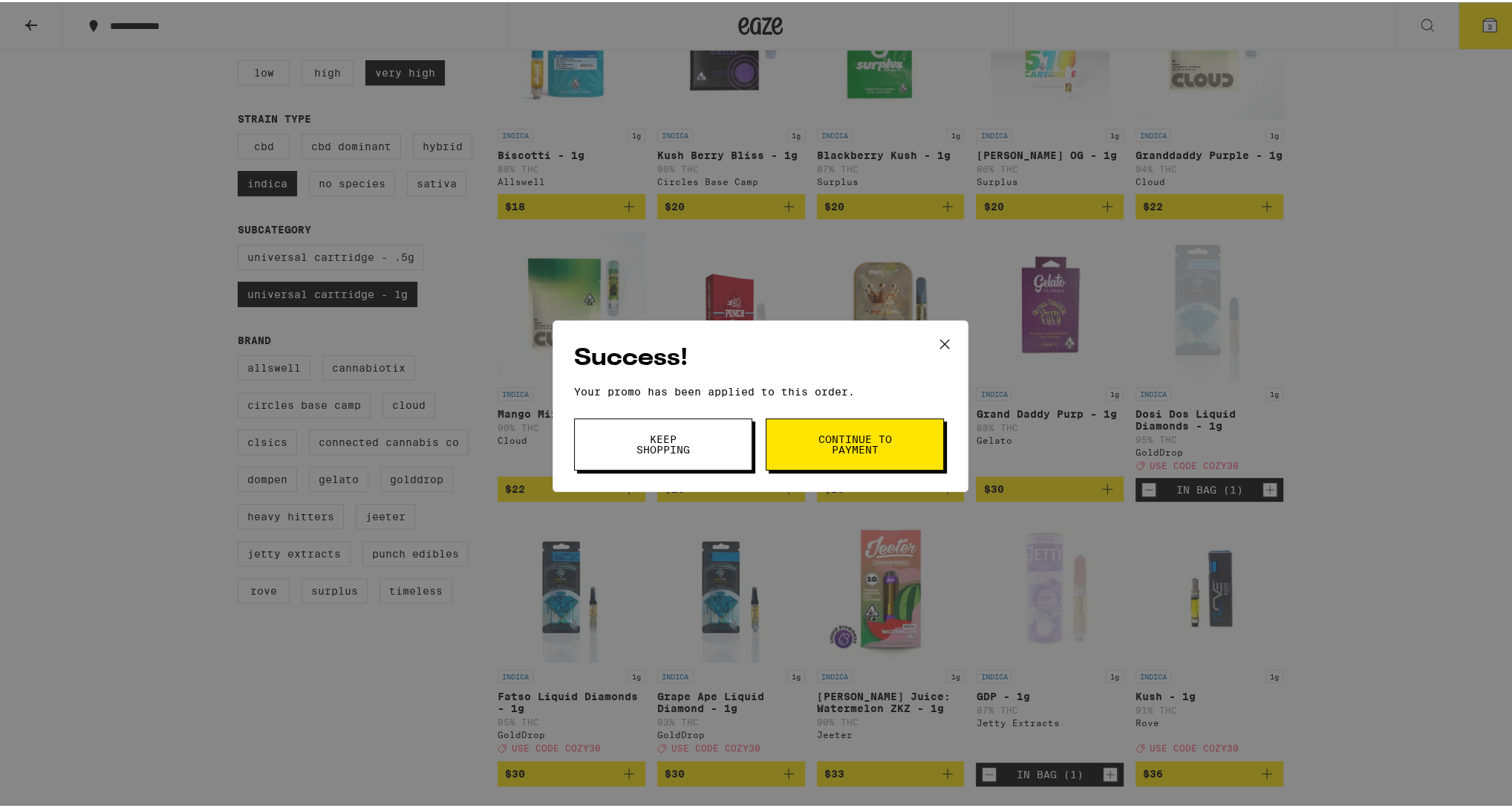
click at [801, 463] on button "Continue to payment" at bounding box center [855, 442] width 179 height 52
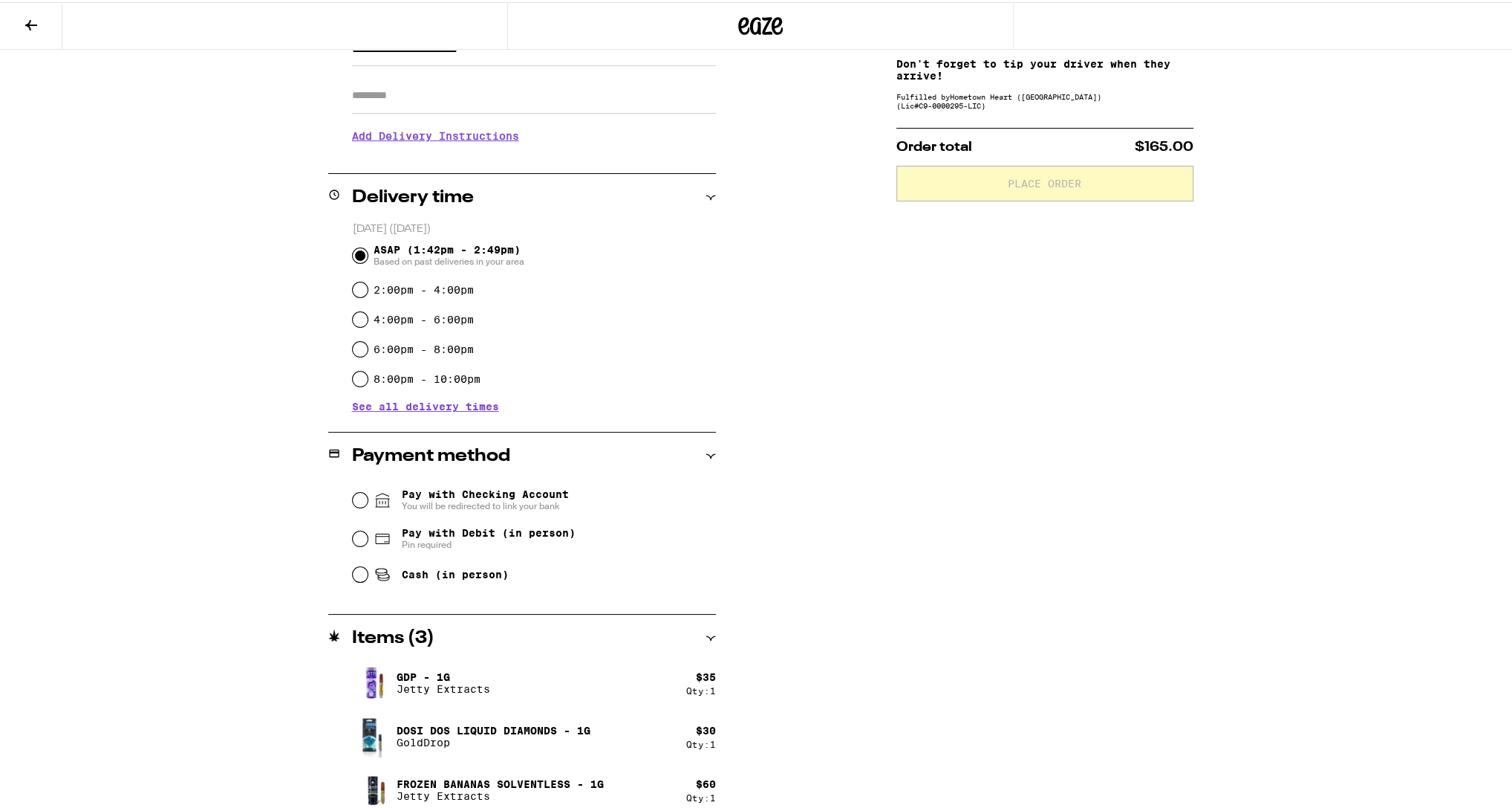
scroll to position [256, 0]
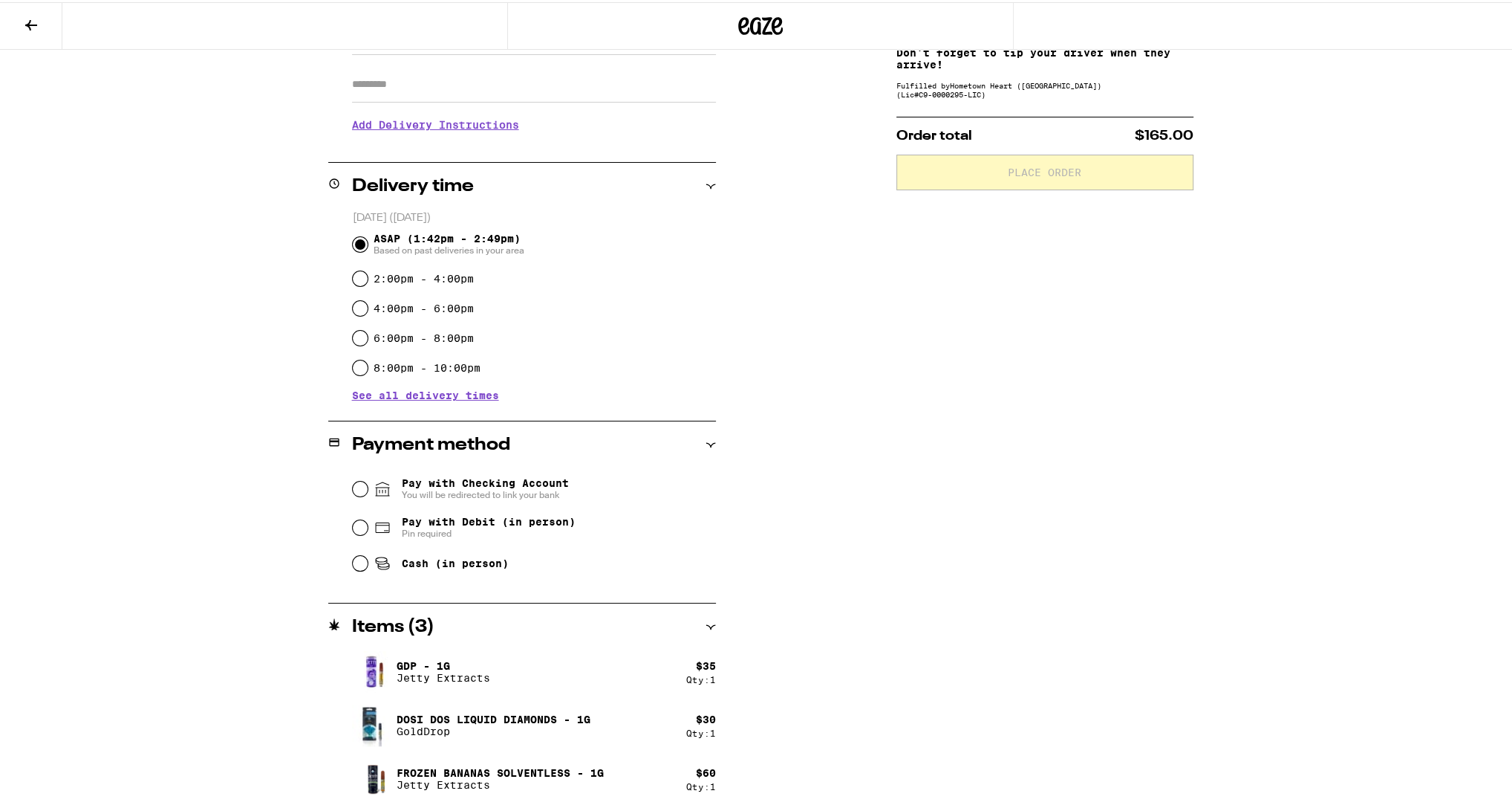
click at [541, 525] on span "Pay with Debit (in person)" at bounding box center [489, 519] width 174 height 12
click at [368, 529] on input "Pay with Debit (in person) Pin required" at bounding box center [360, 525] width 15 height 15
radio input "true"
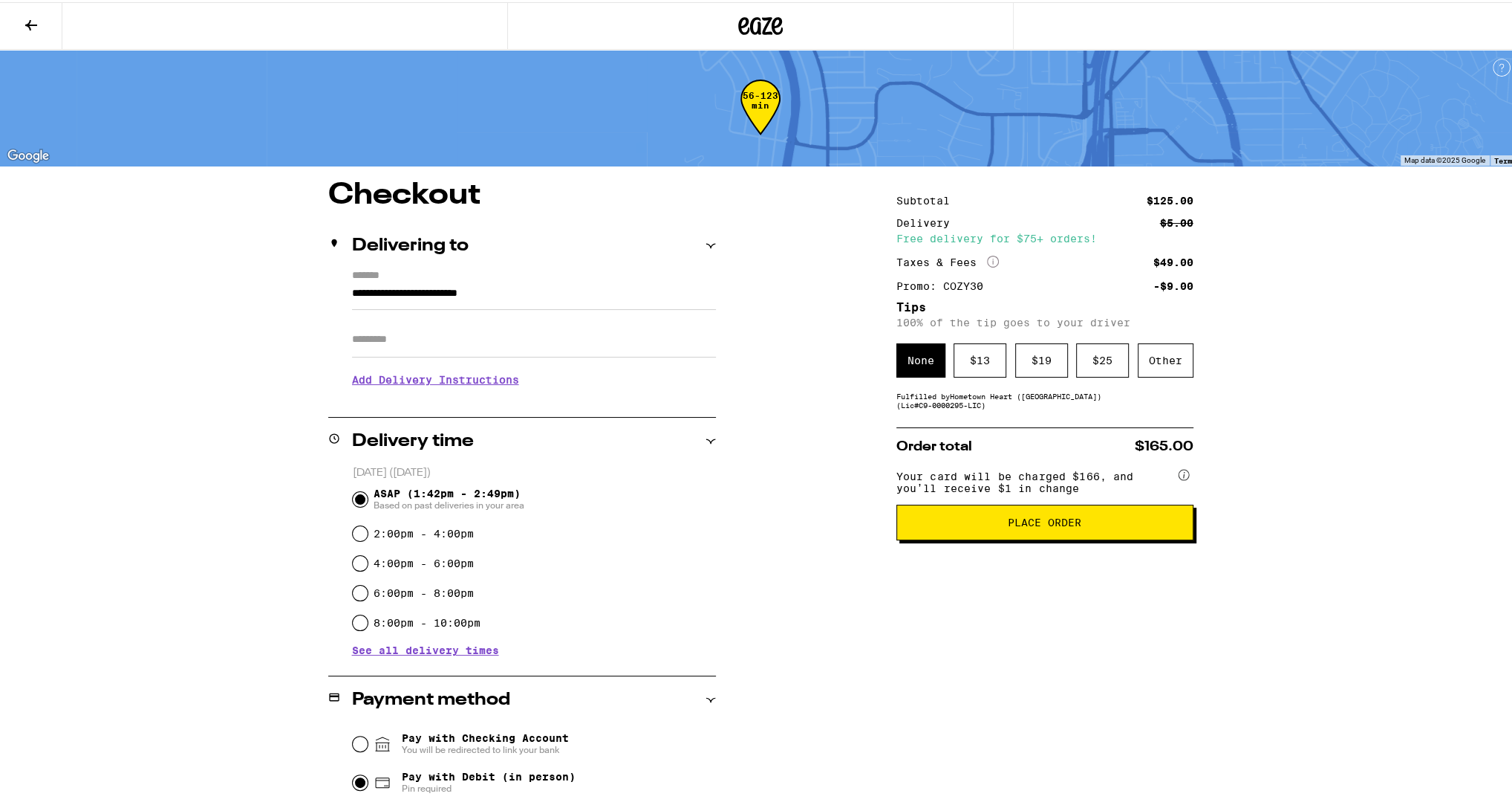
scroll to position [0, 0]
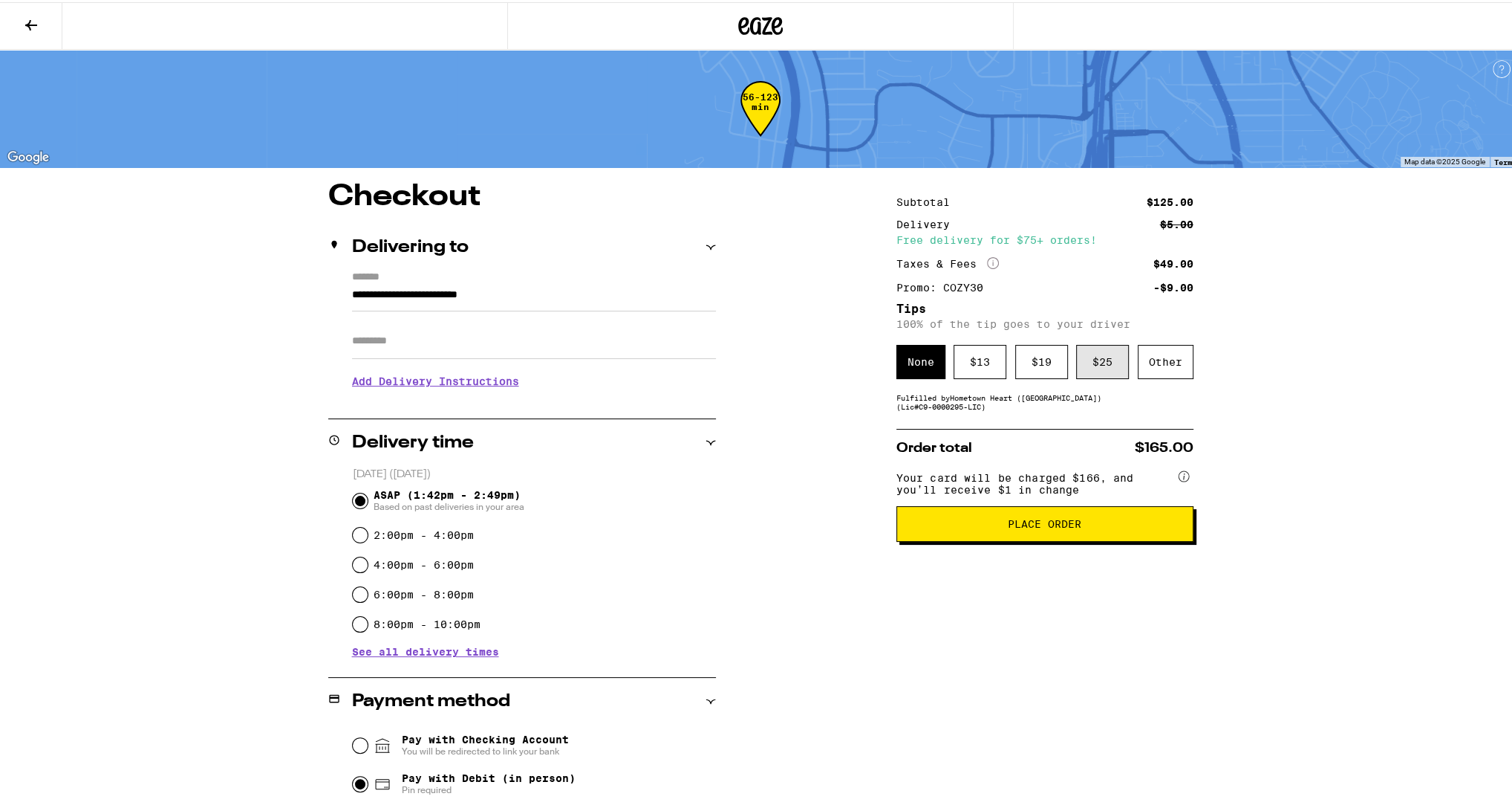
click at [1090, 364] on div "$ 25" at bounding box center [1102, 359] width 52 height 34
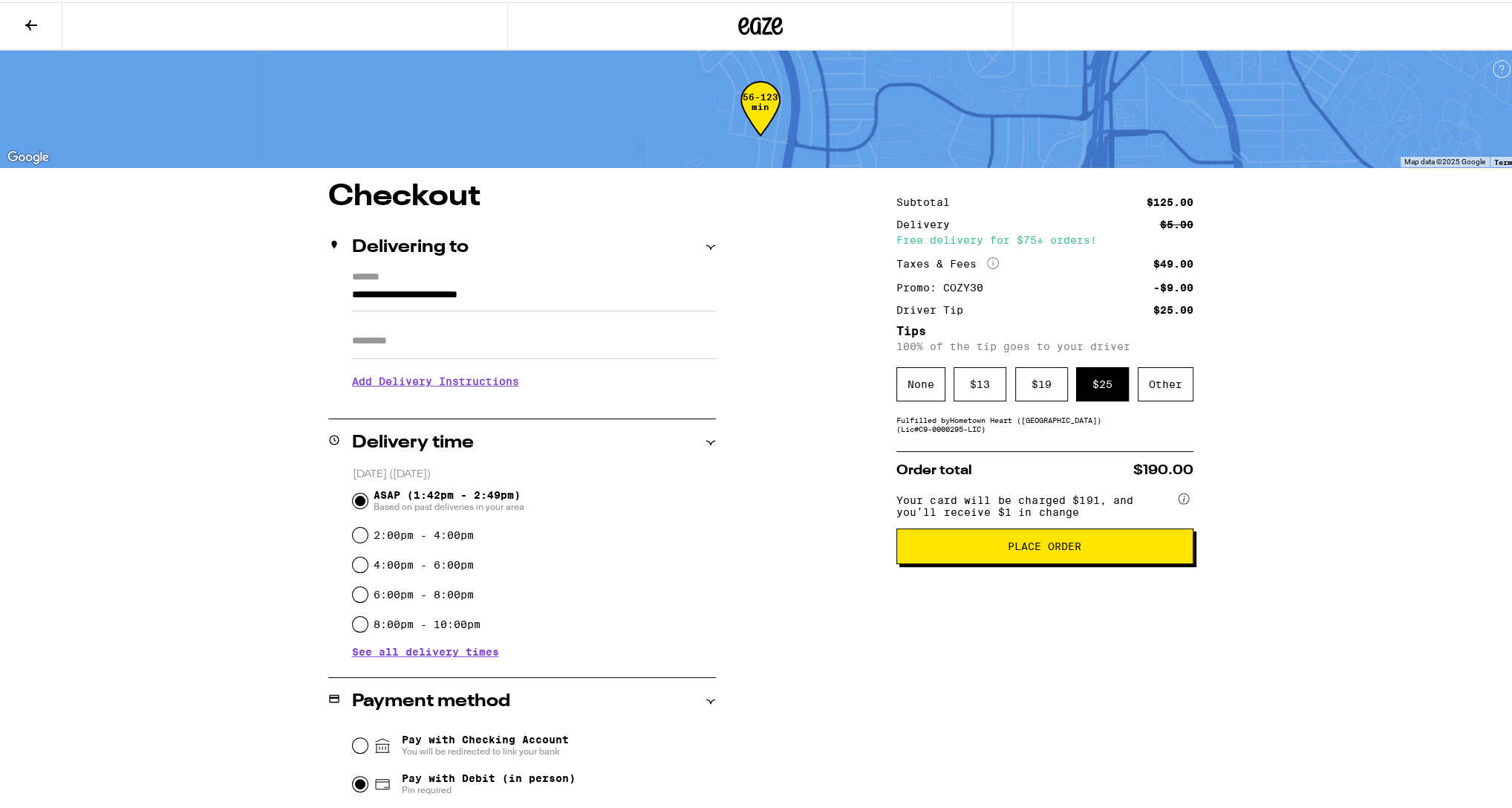
click at [1088, 562] on button "Place Order" at bounding box center [1045, 544] width 297 height 36
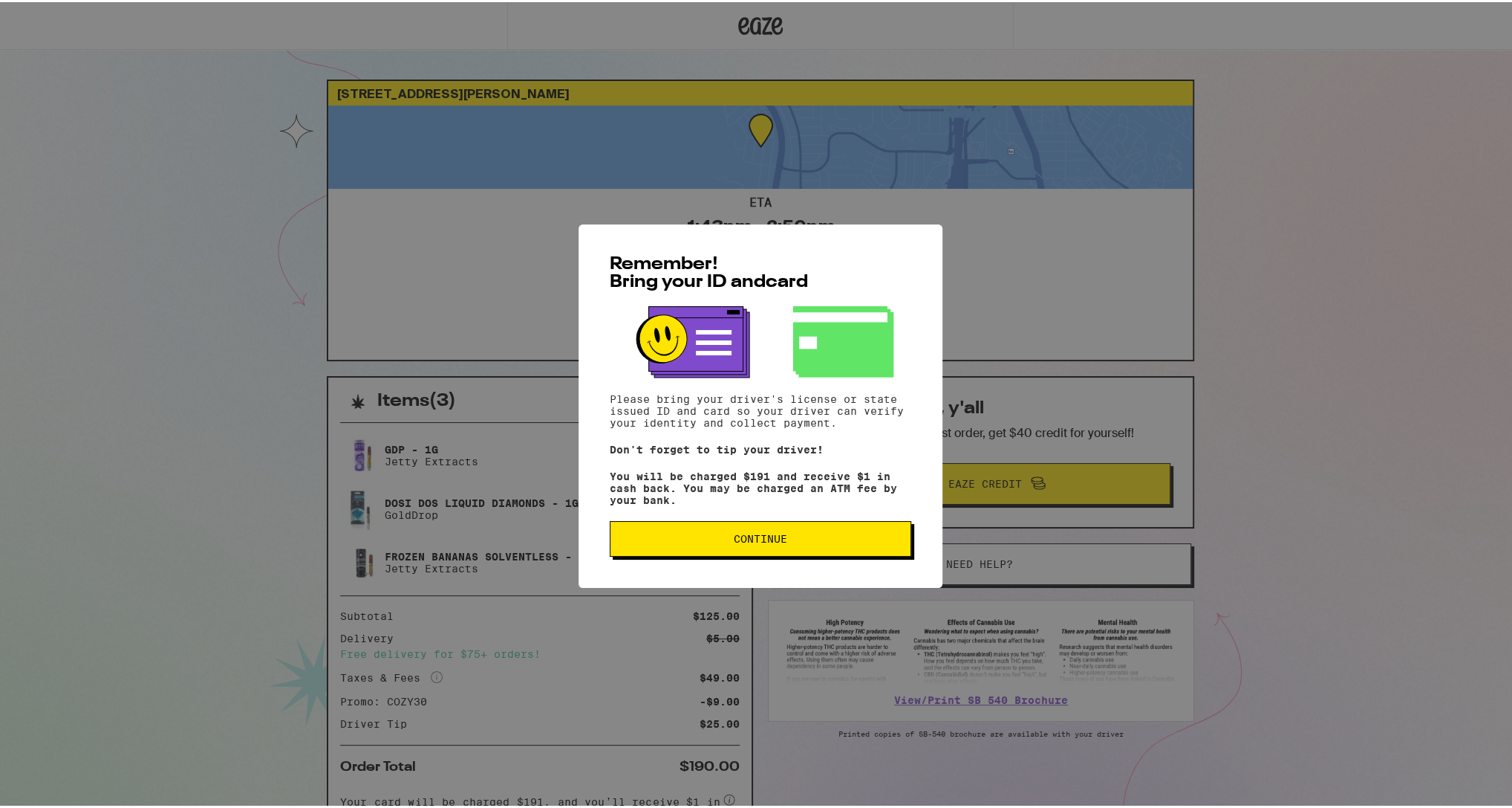
click at [863, 573] on div "Remember! Bring your ID and card Please bring your driver's license or state is…" at bounding box center [760, 404] width 364 height 364
click at [863, 555] on button "Continue" at bounding box center [760, 536] width 301 height 36
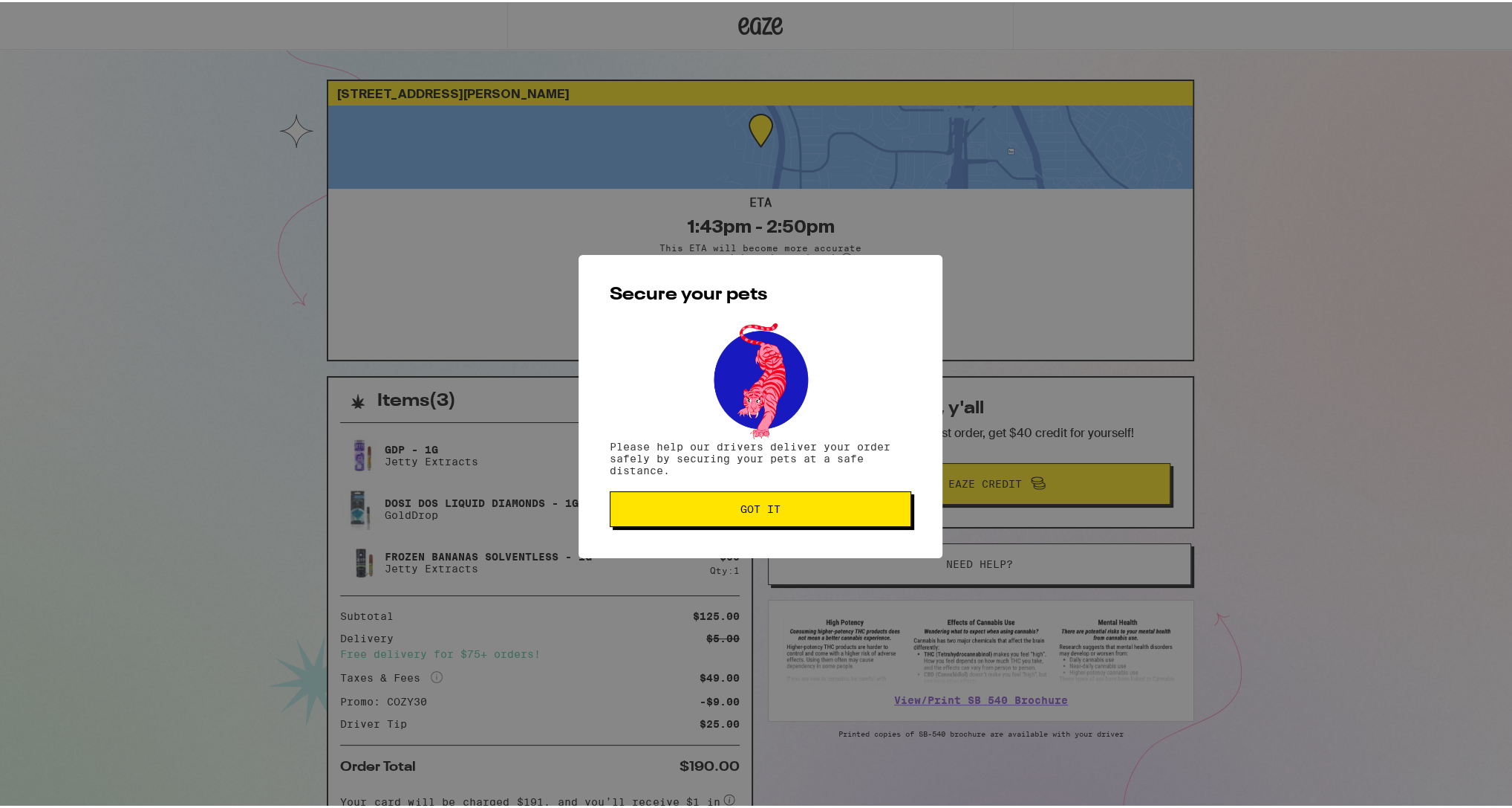
click at [892, 532] on div "Secure your pets Please help our drivers deliver your order safely by securing …" at bounding box center [760, 404] width 364 height 303
click at [890, 518] on button "Got it" at bounding box center [760, 507] width 301 height 36
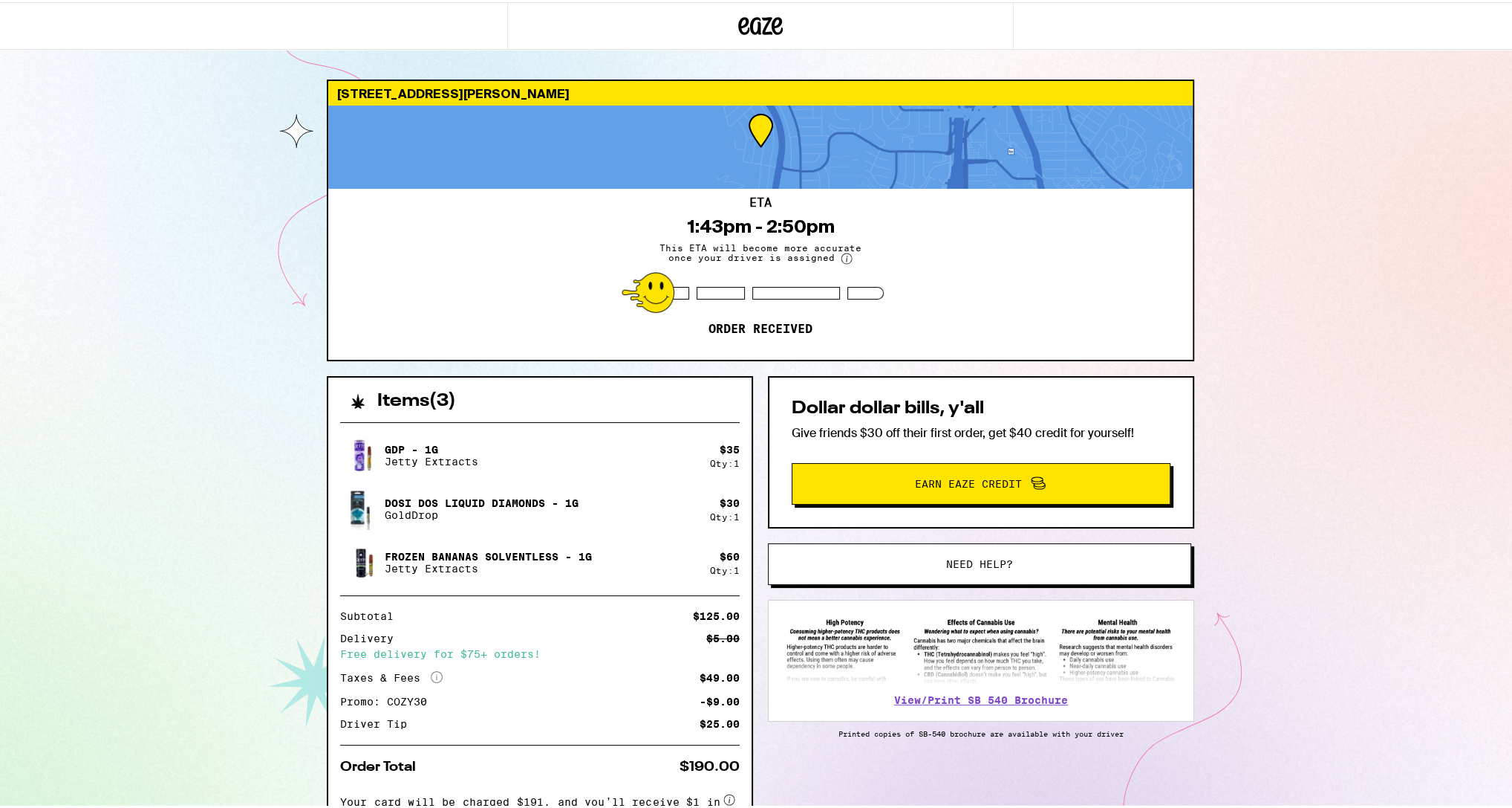
click at [1314, 379] on div "[STREET_ADDRESS][PERSON_NAME] ETA 1:43pm - 2:50pm This ETA will become more acc…" at bounding box center [760, 455] width 1521 height 911
